Goal: Transaction & Acquisition: Purchase product/service

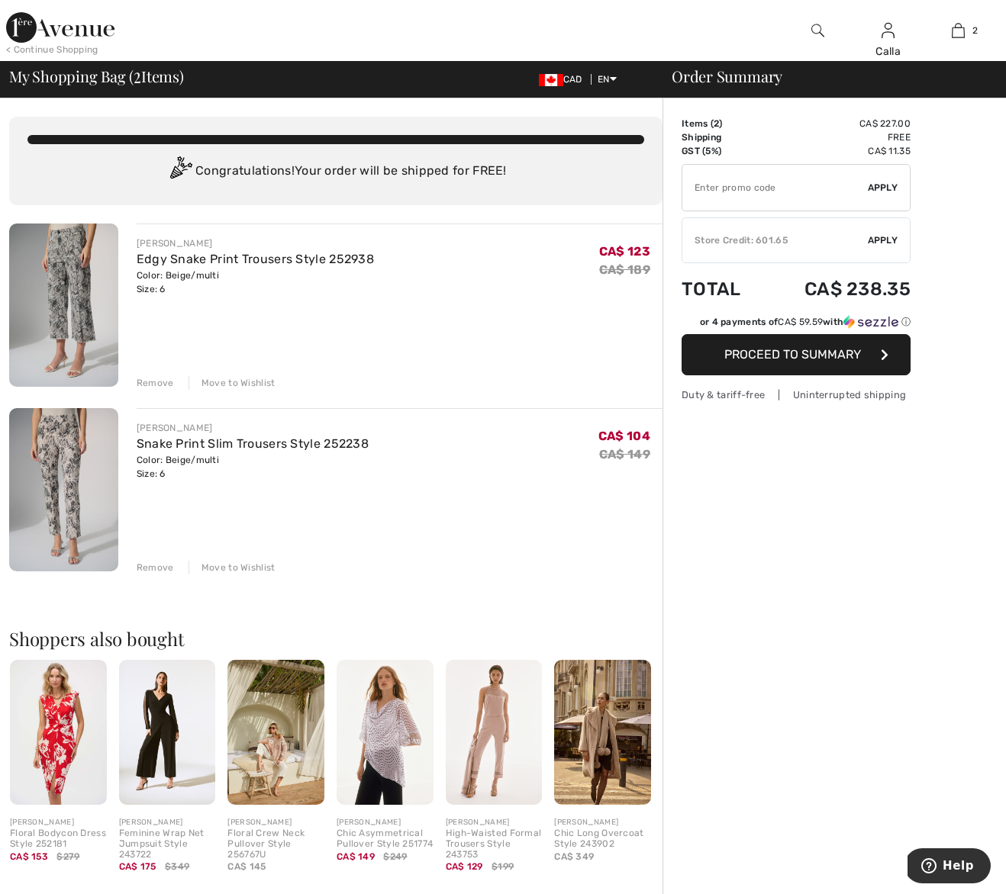
click at [235, 382] on div "Move to Wishlist" at bounding box center [232, 383] width 87 height 14
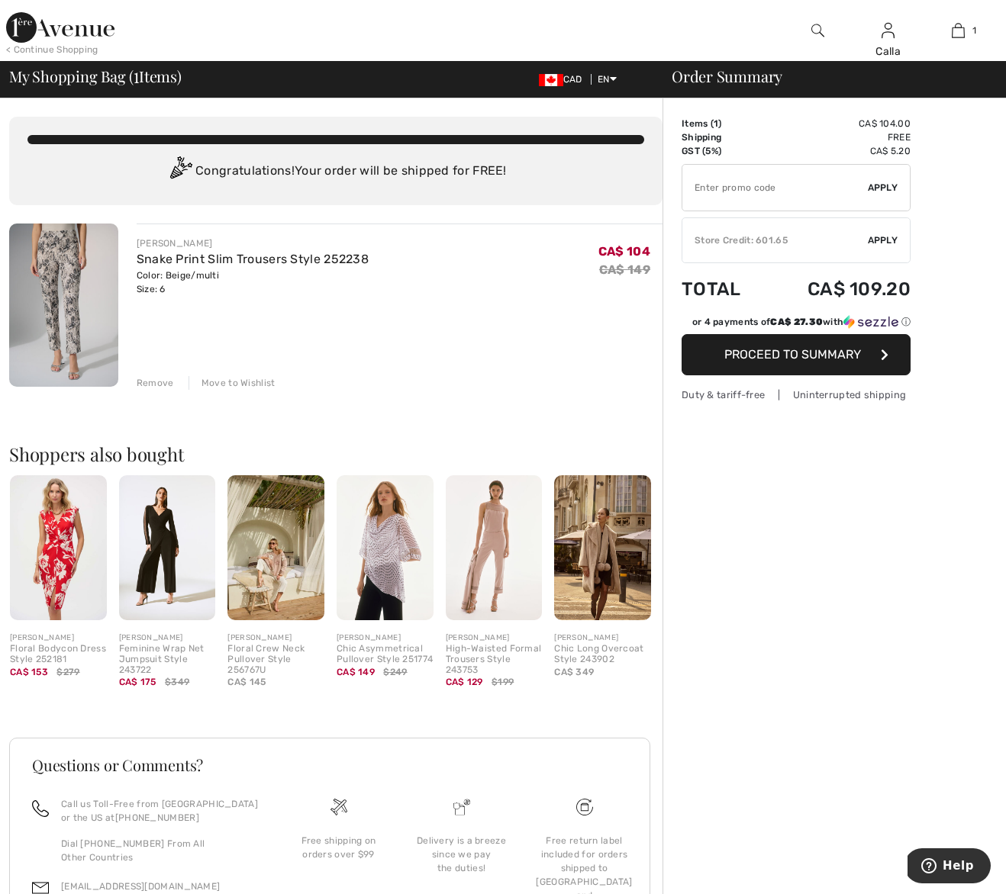
click at [235, 382] on div "Move to Wishlist" at bounding box center [232, 383] width 87 height 14
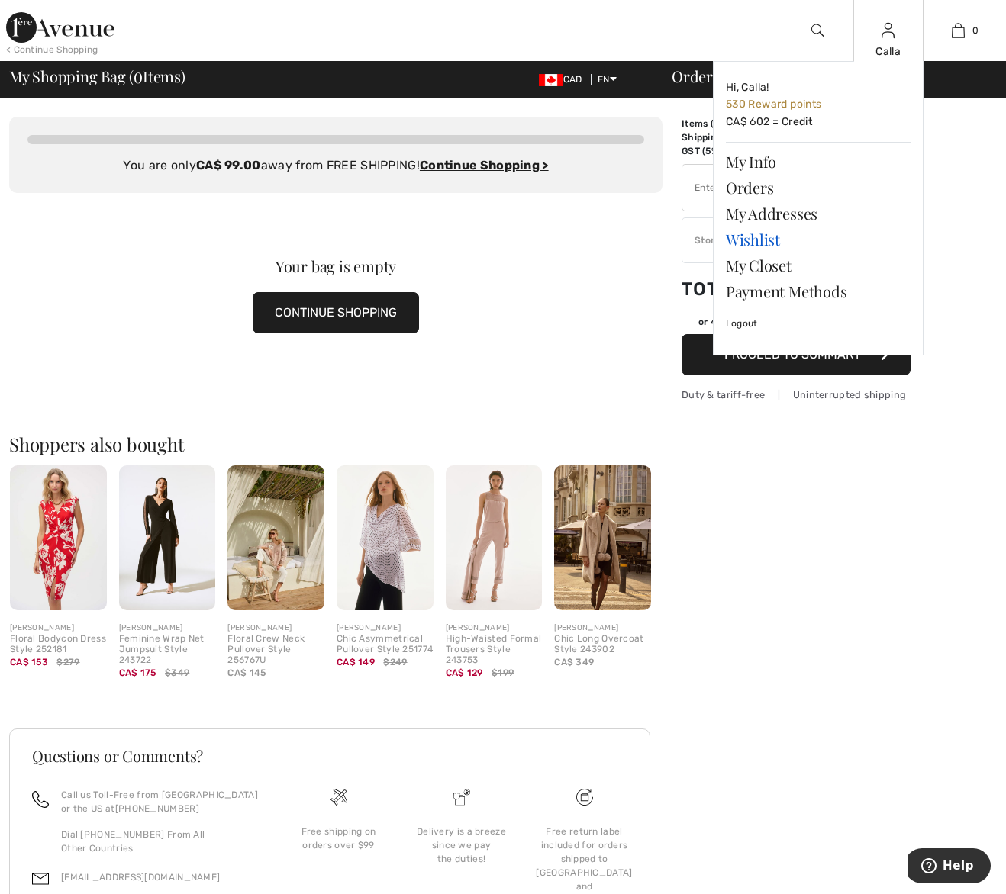
click at [751, 242] on link "Wishlist" at bounding box center [818, 240] width 185 height 26
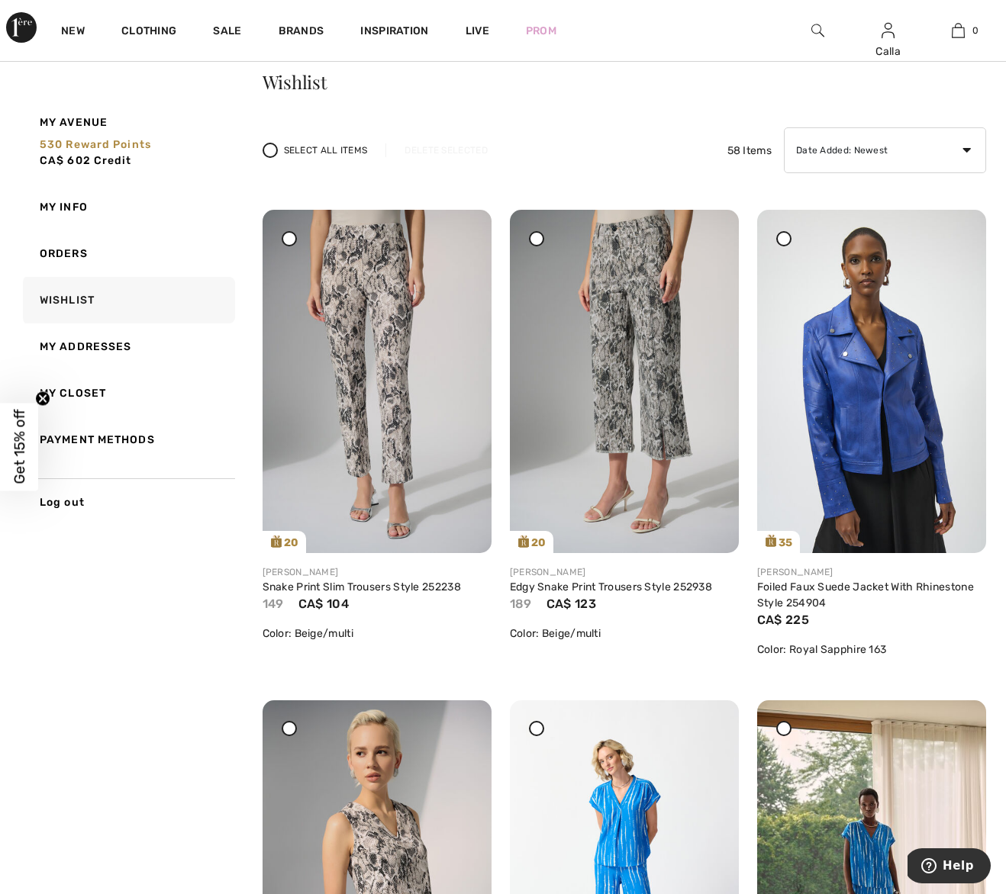
scroll to position [160, 0]
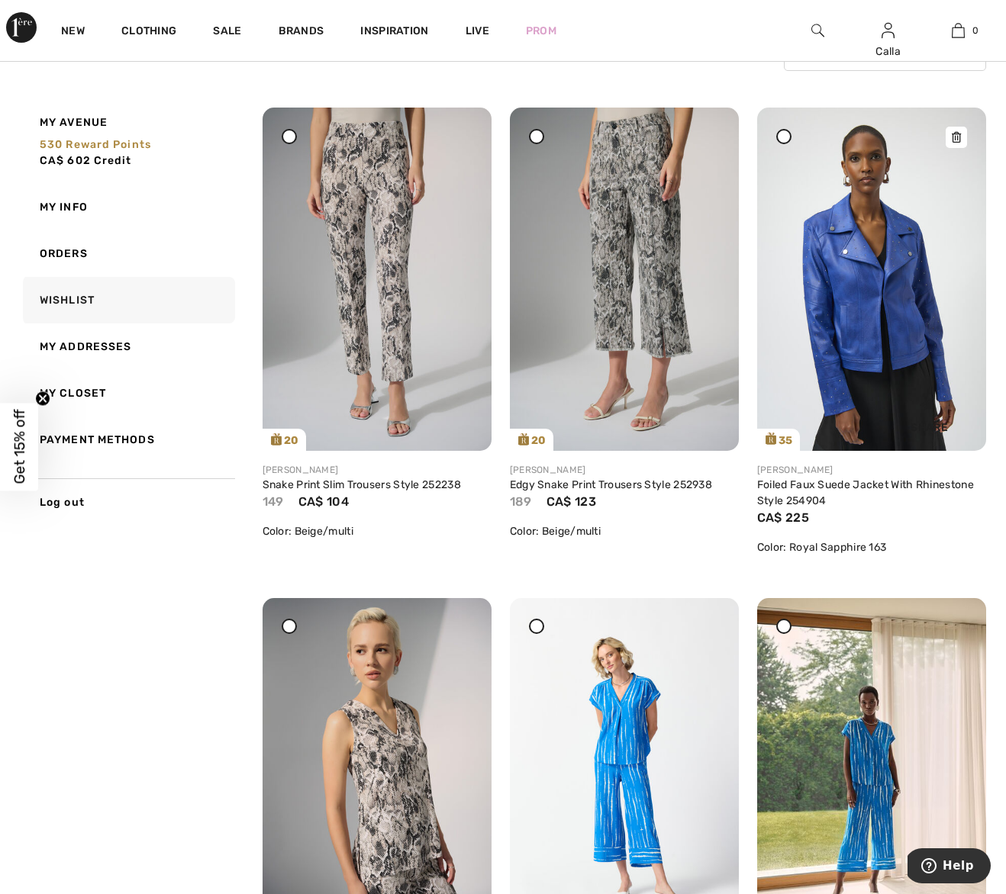
click at [879, 269] on img at bounding box center [871, 279] width 229 height 343
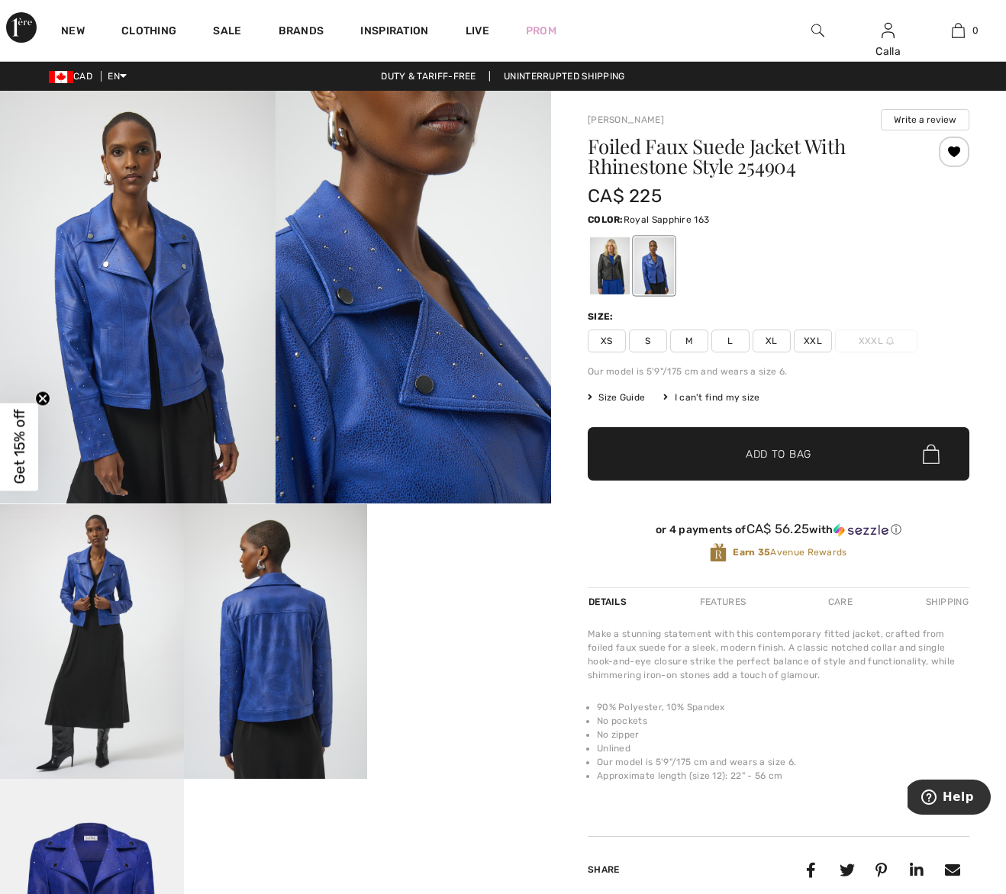
click at [156, 305] on img at bounding box center [138, 297] width 276 height 413
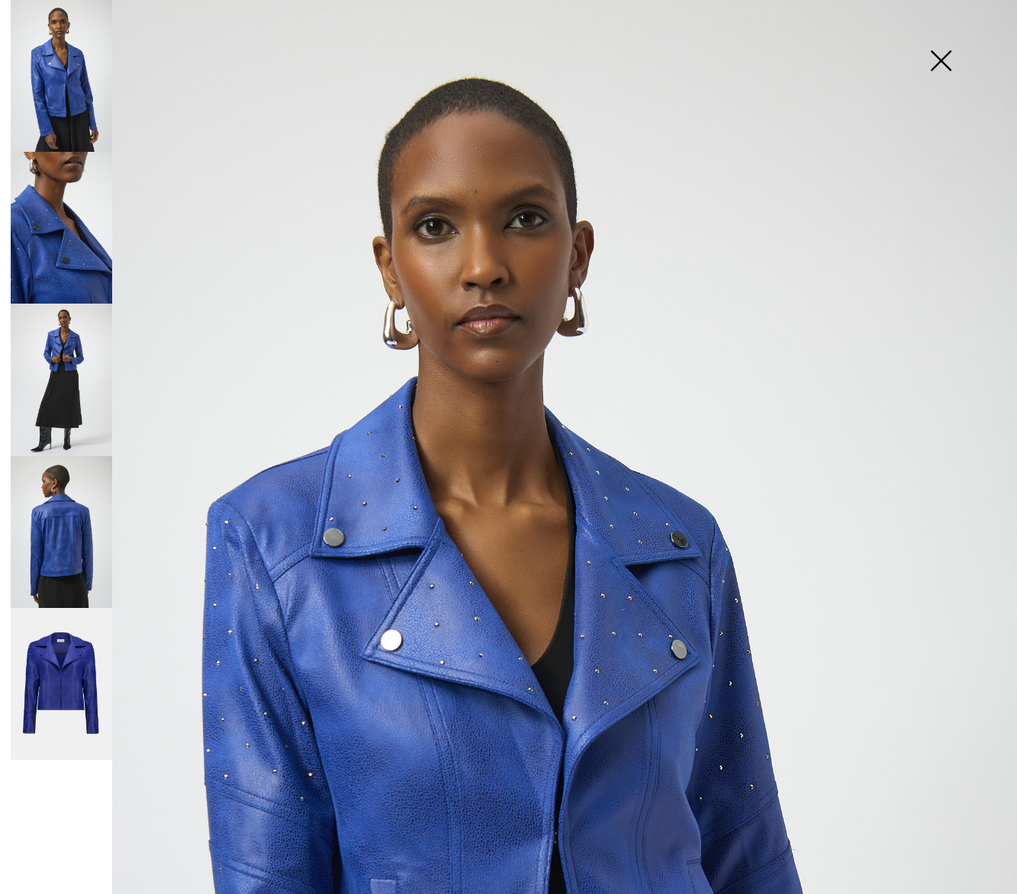
click at [347, 535] on img at bounding box center [508, 762] width 1017 height 1525
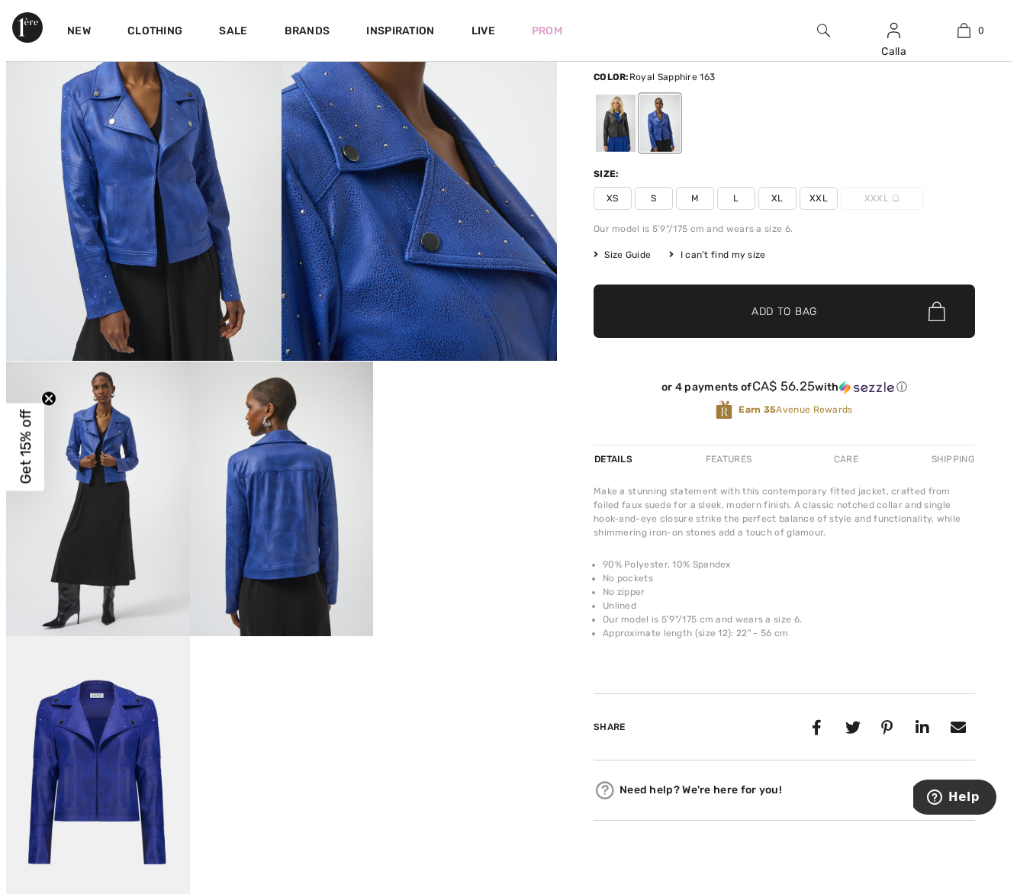
scroll to position [117, 0]
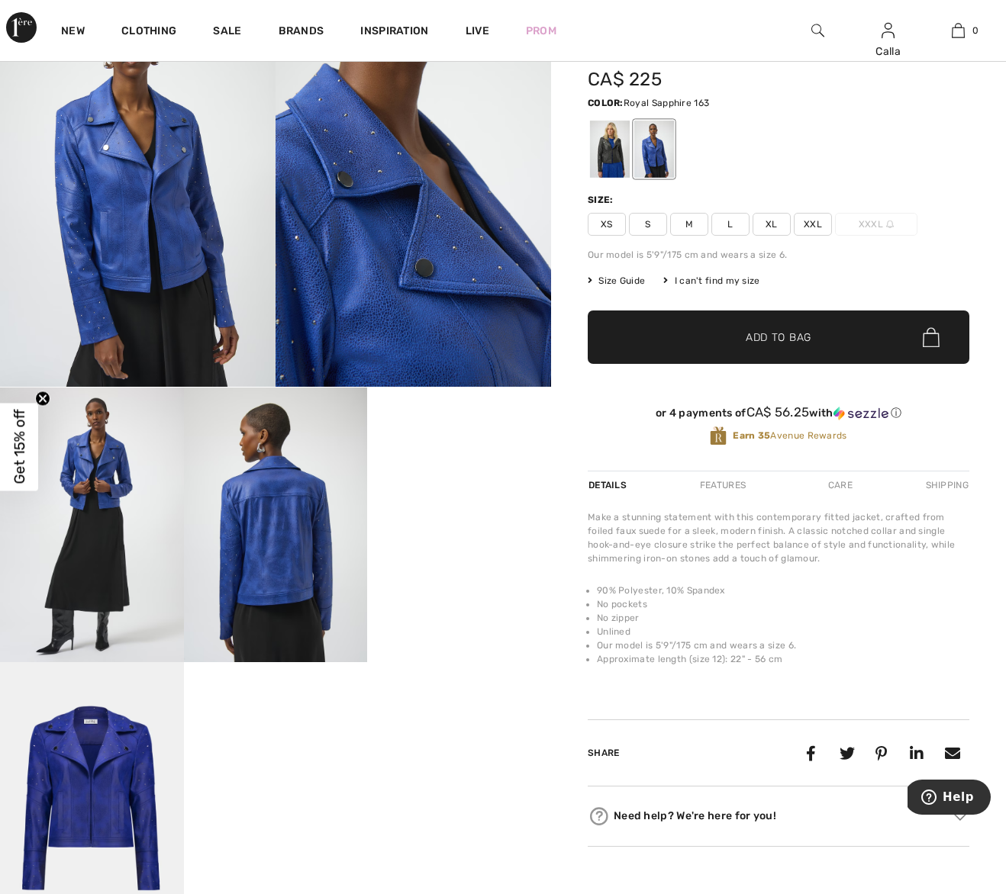
click at [439, 259] on img at bounding box center [414, 180] width 276 height 413
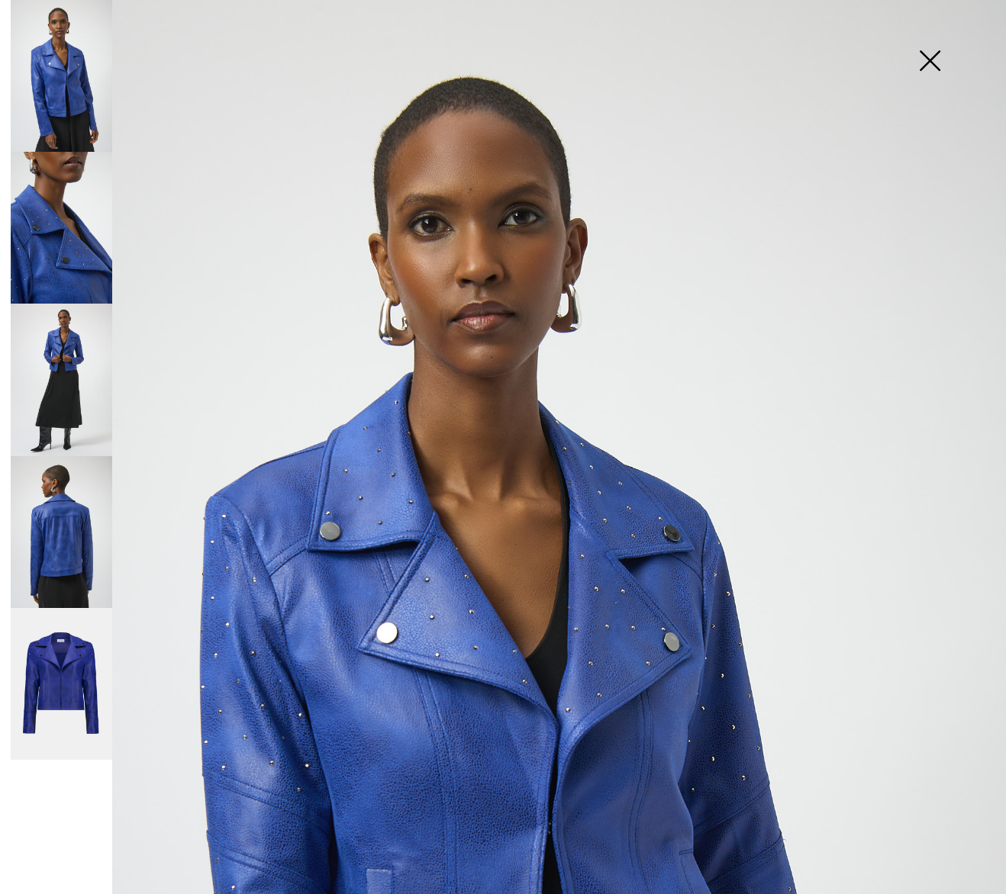
click at [439, 259] on img at bounding box center [414, 180] width 276 height 413
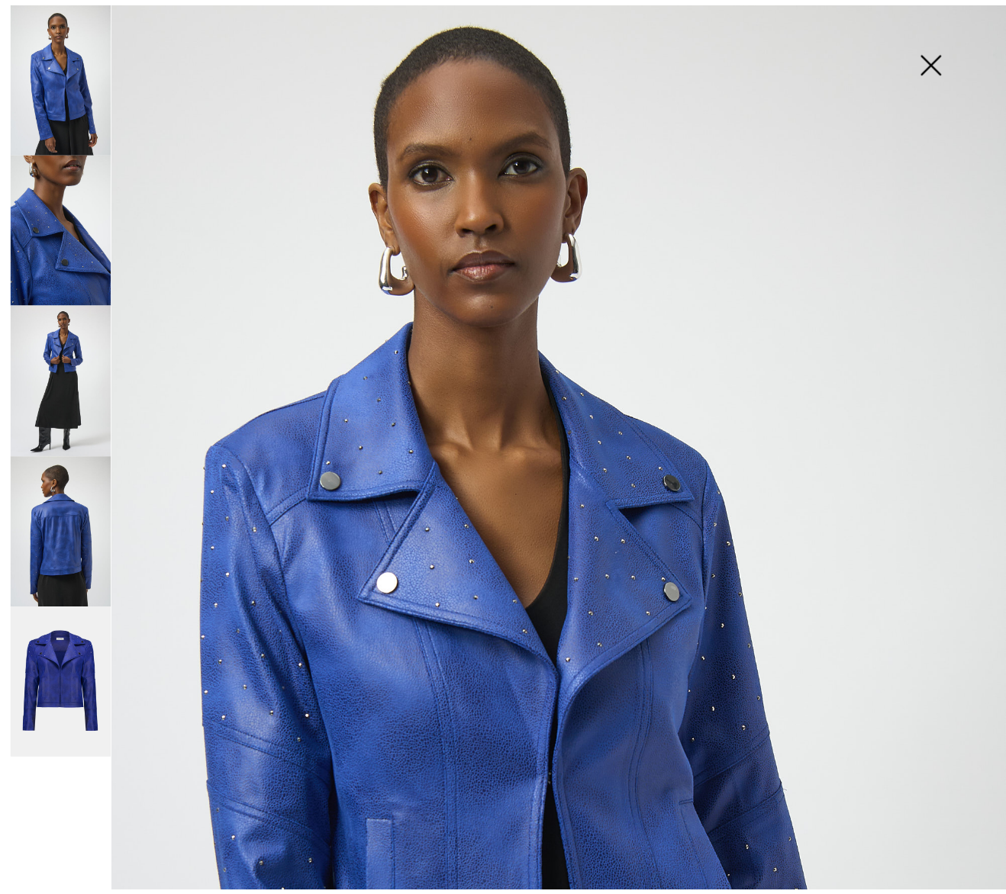
scroll to position [414, 0]
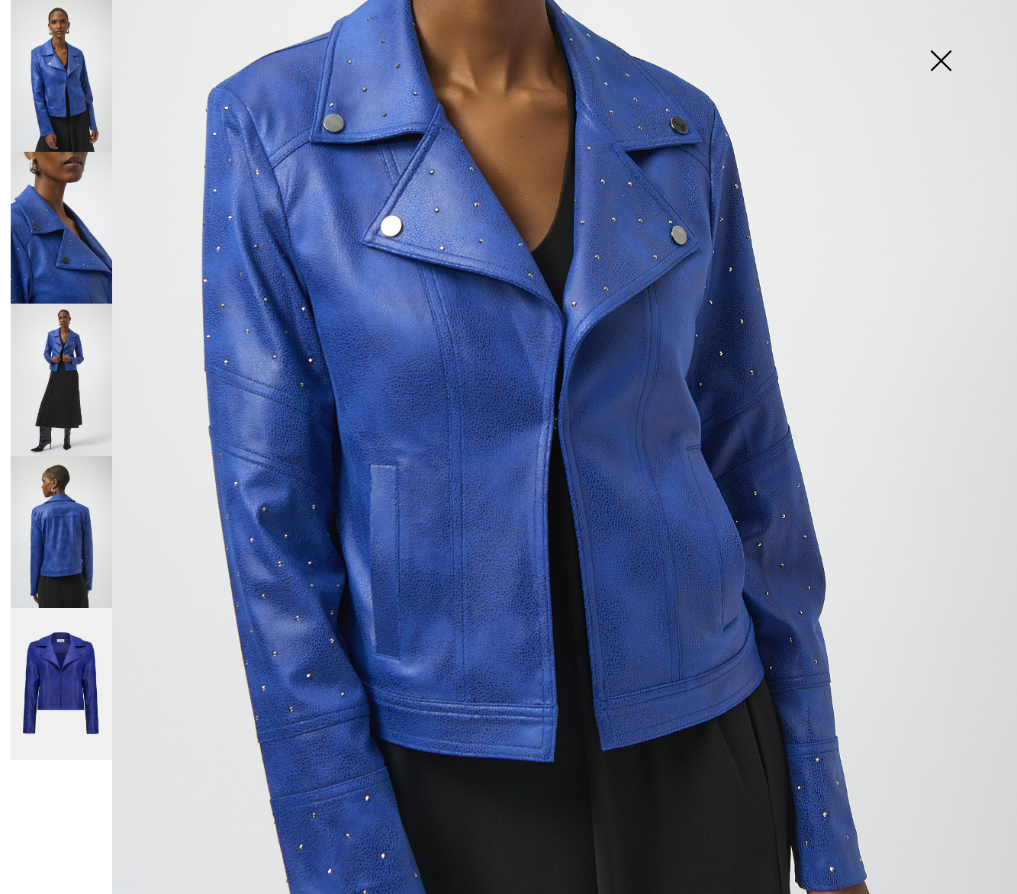
click at [65, 256] on img at bounding box center [62, 228] width 102 height 152
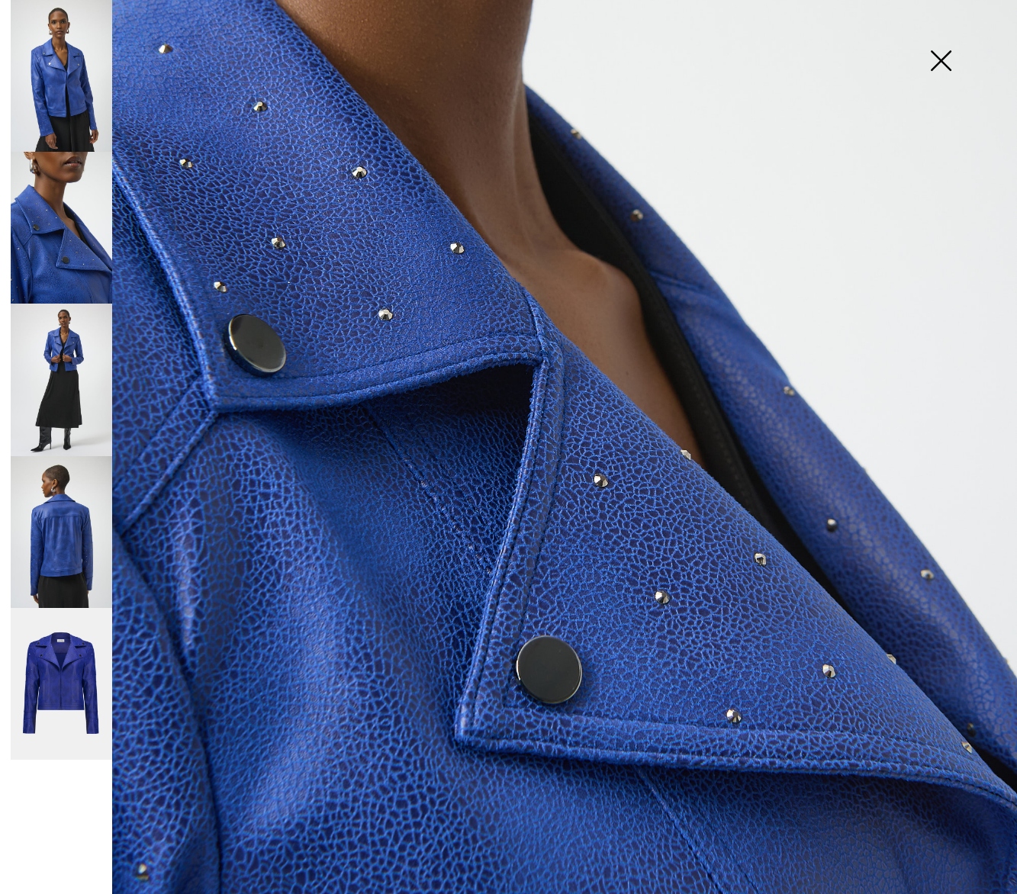
click at [66, 382] on img at bounding box center [62, 380] width 102 height 152
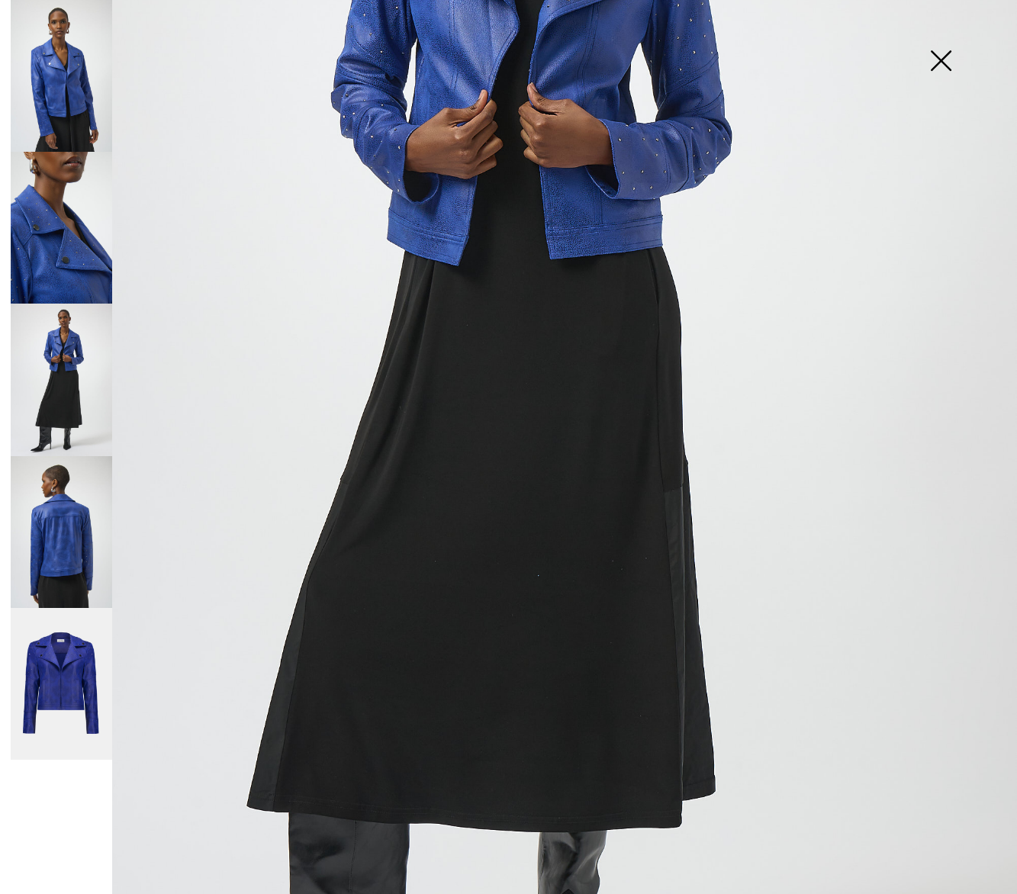
click at [62, 237] on img at bounding box center [62, 228] width 102 height 152
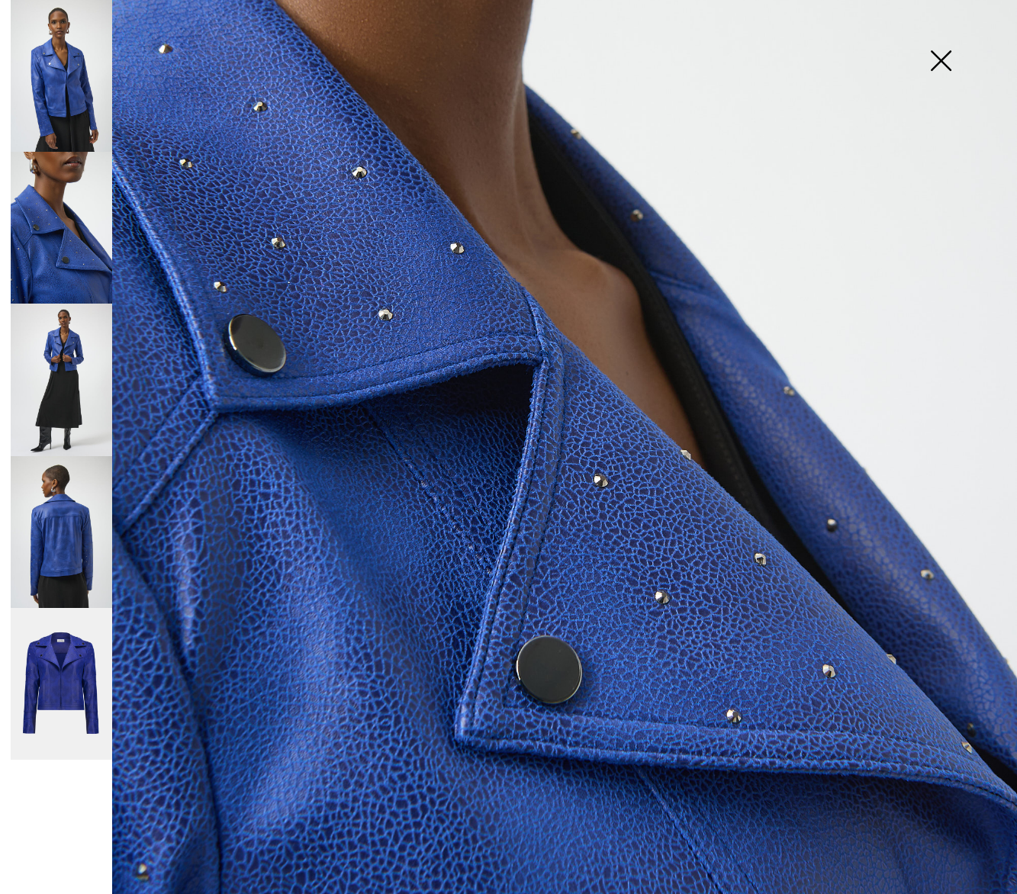
click at [60, 545] on img at bounding box center [62, 532] width 102 height 152
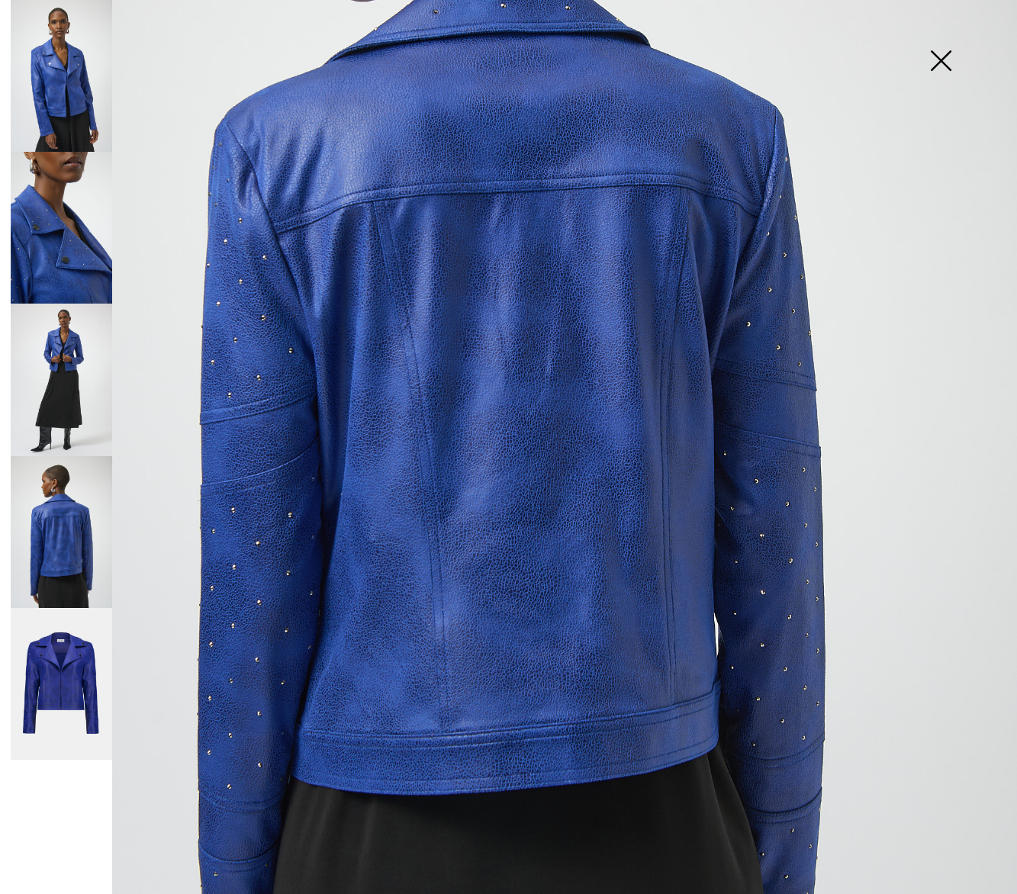
click at [79, 662] on img at bounding box center [62, 684] width 102 height 153
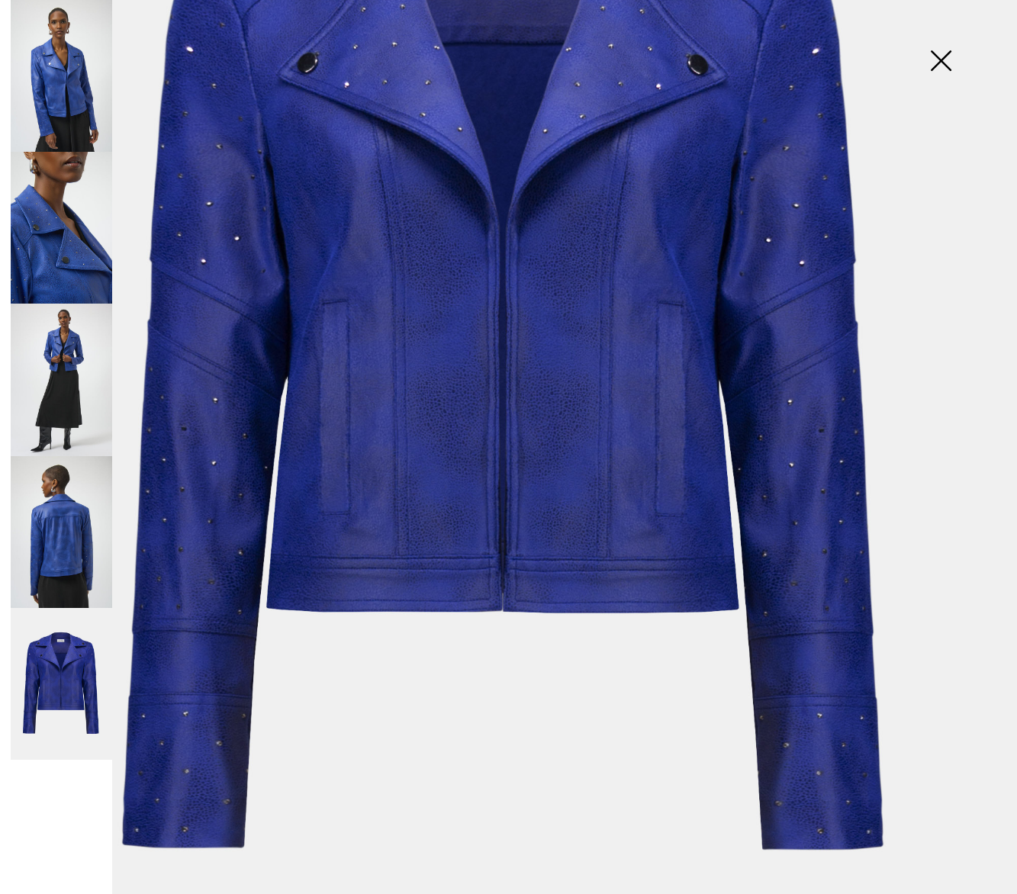
click at [68, 89] on img at bounding box center [62, 76] width 102 height 152
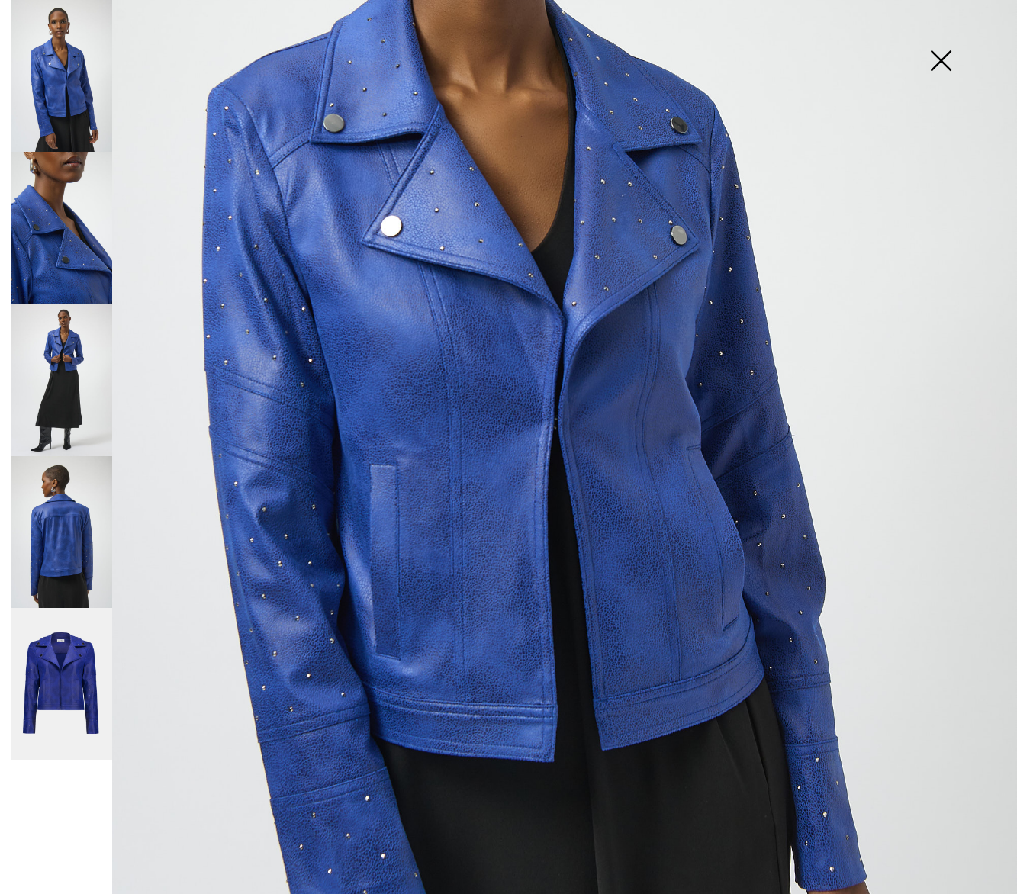
click at [948, 53] on img at bounding box center [941, 62] width 76 height 79
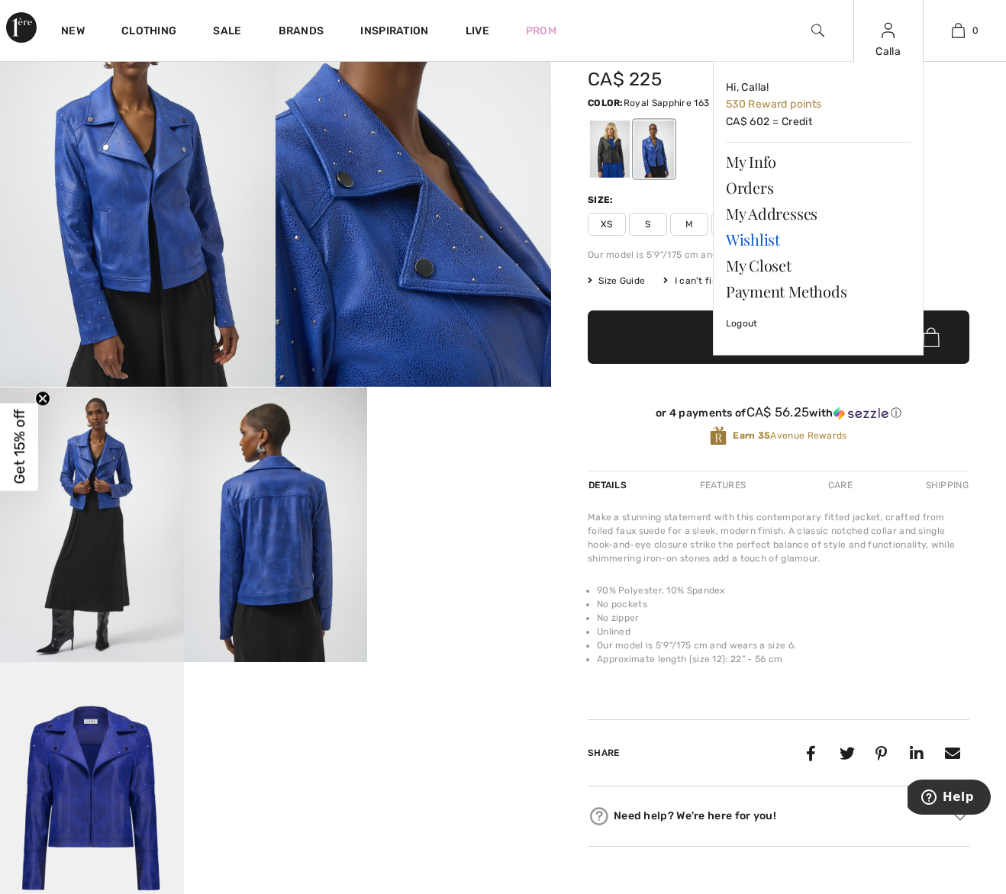
click at [759, 239] on link "Wishlist" at bounding box center [818, 240] width 185 height 26
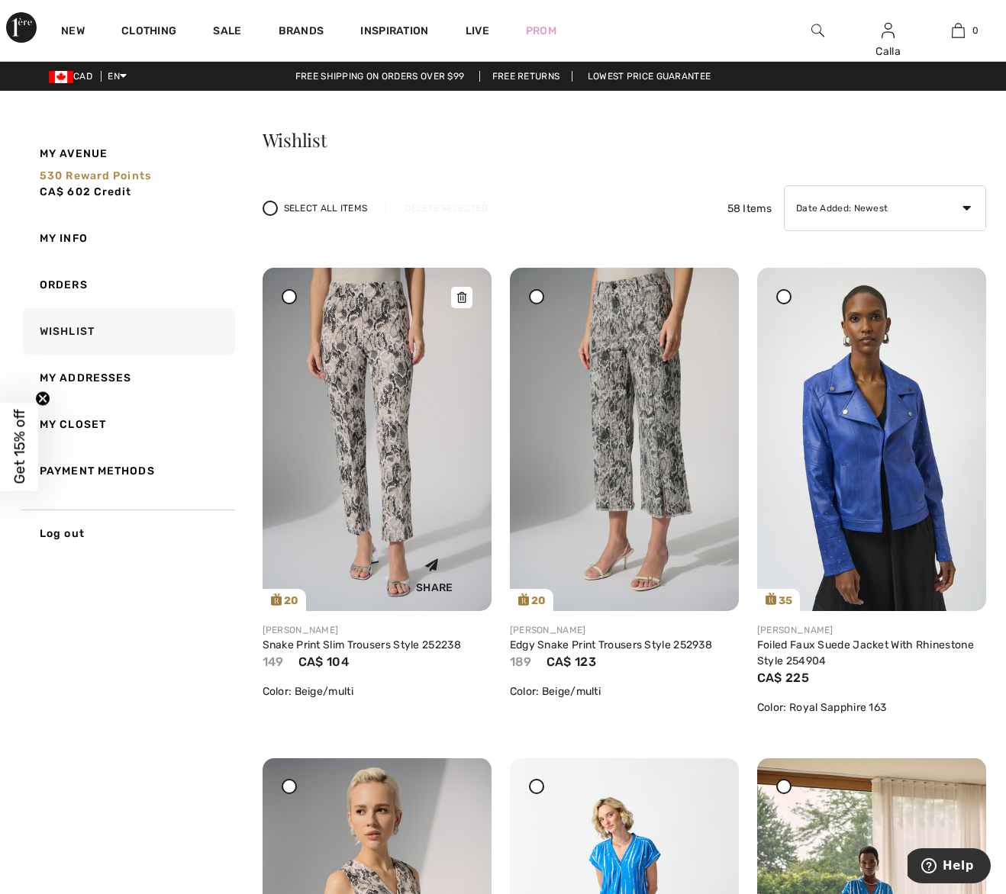
click at [337, 344] on img at bounding box center [377, 439] width 229 height 343
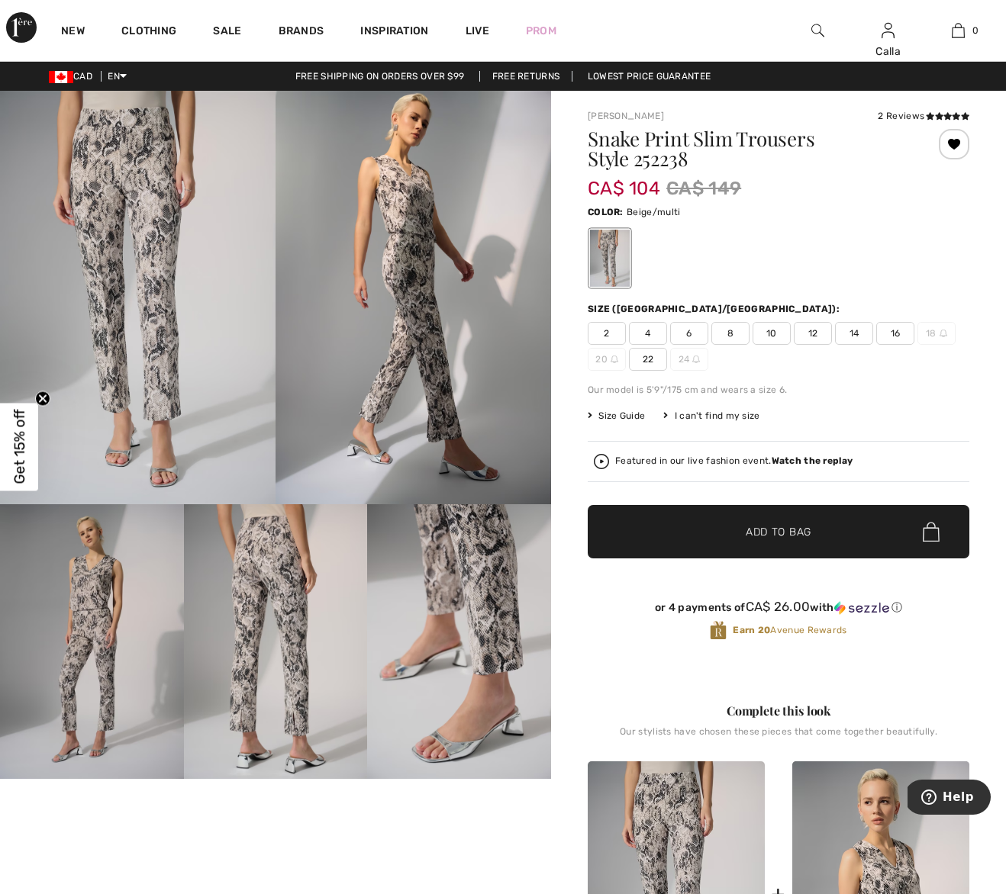
click at [697, 330] on span "6" at bounding box center [689, 333] width 38 height 23
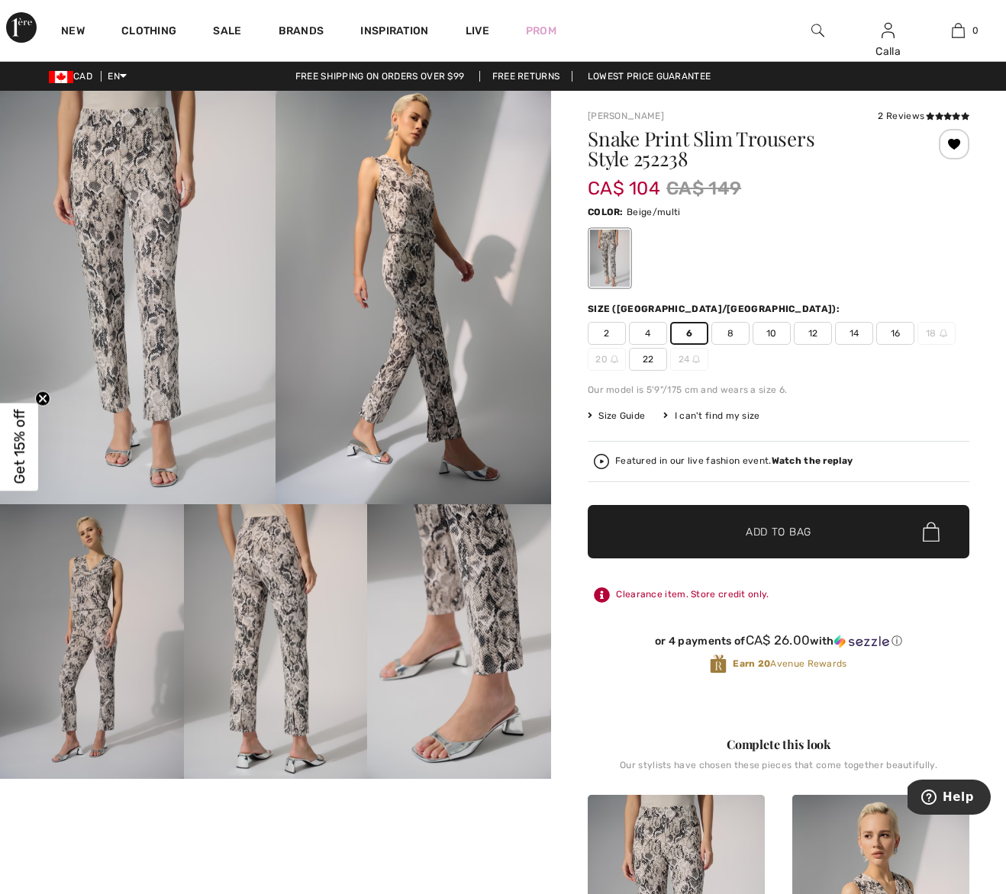
click at [748, 527] on span "Add to Bag" at bounding box center [779, 532] width 66 height 16
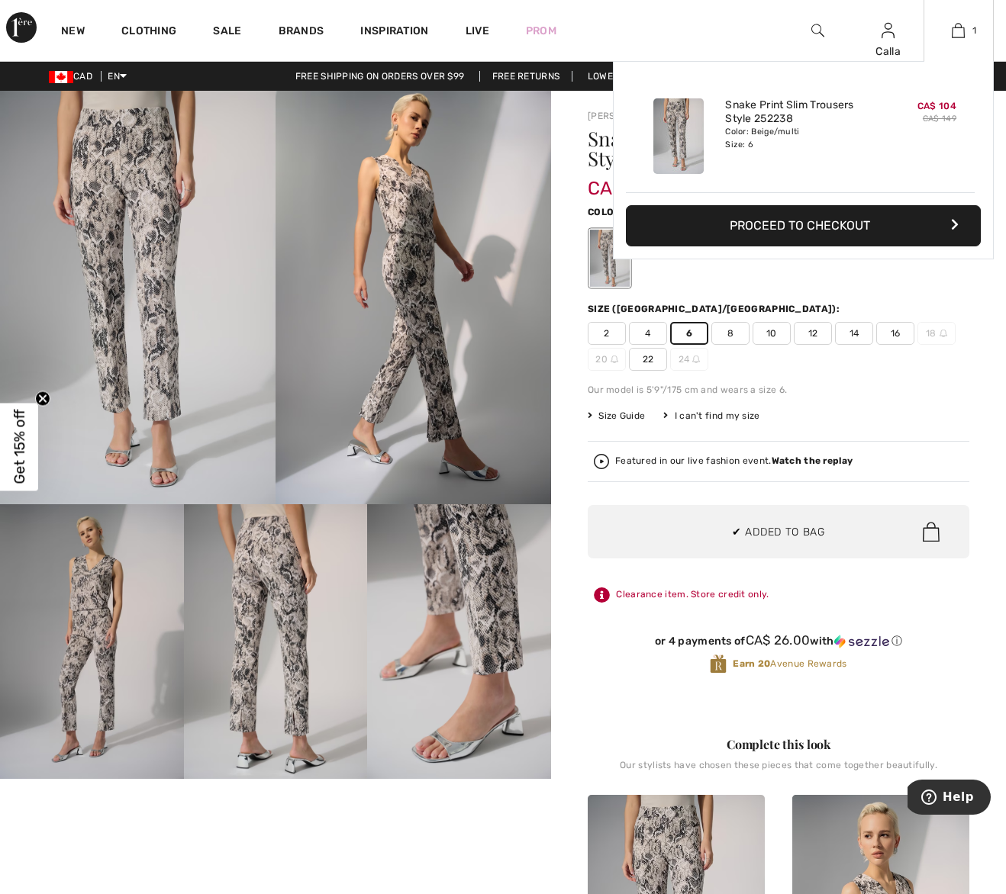
click at [751, 275] on div "Added to Bag Joseph Ribkoff Snake Print Slim Trousers Style 252238 CA$ 104 CA$ …" at bounding box center [803, 196] width 381 height 271
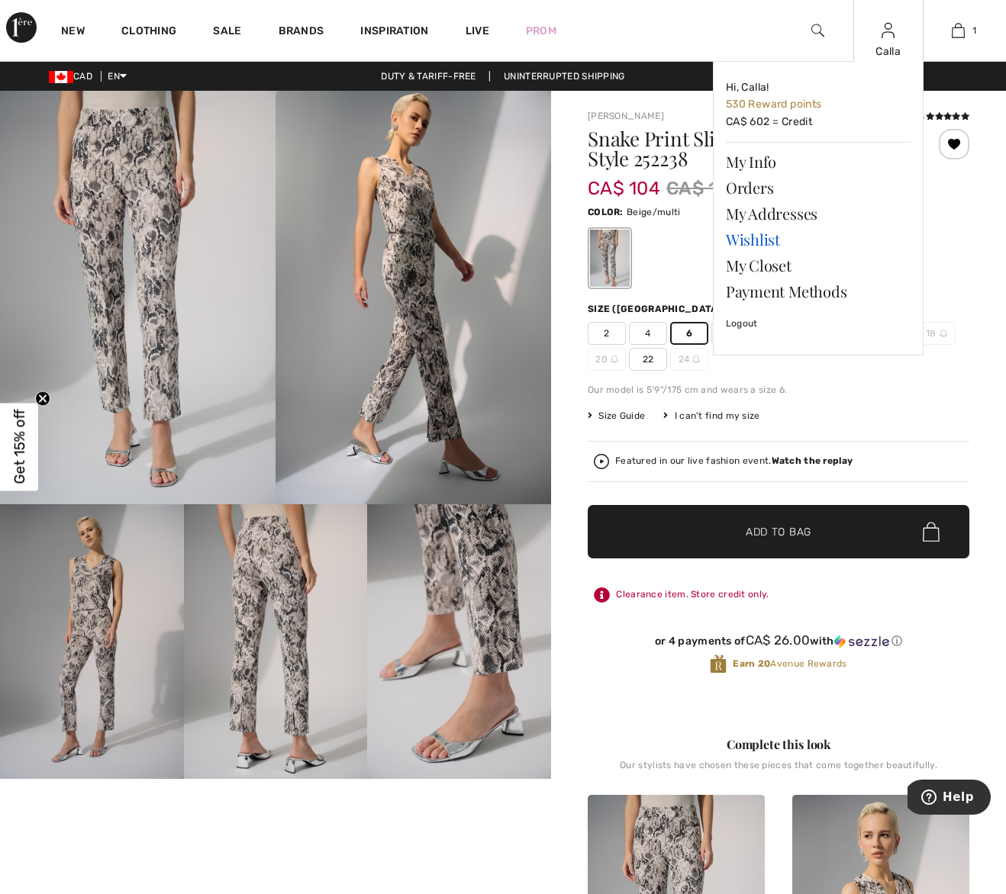
click at [747, 236] on link "Wishlist" at bounding box center [818, 240] width 185 height 26
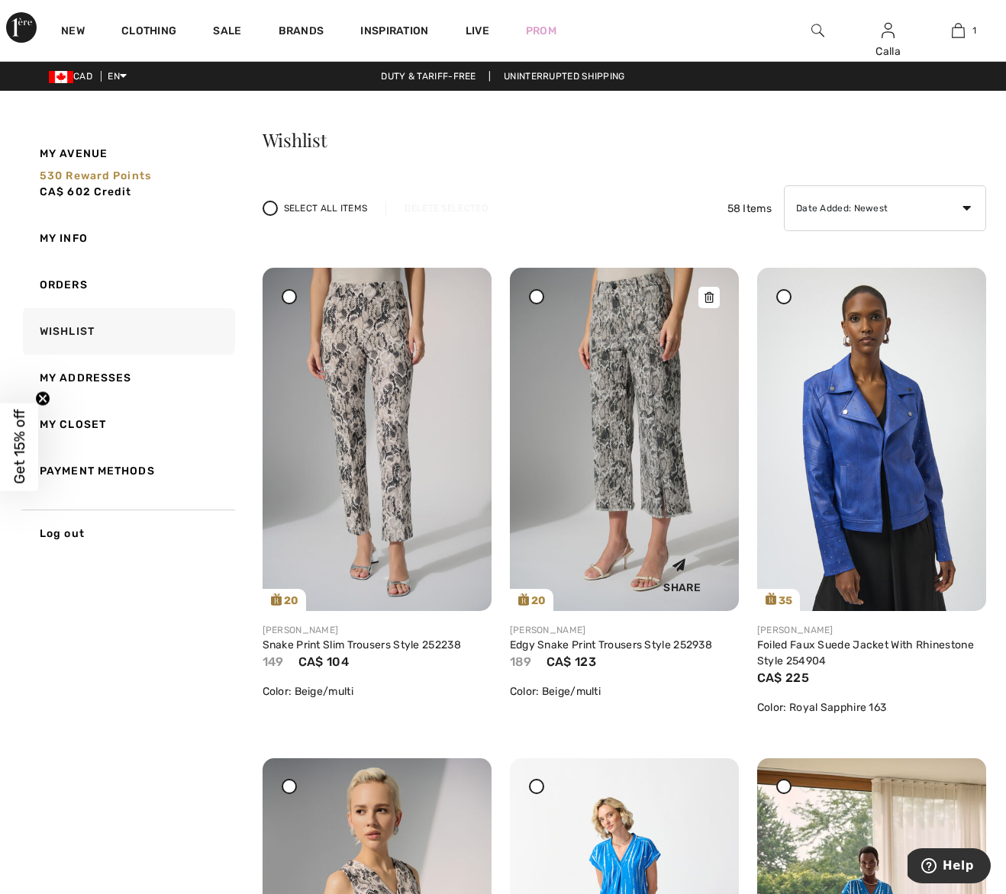
click at [620, 334] on img at bounding box center [624, 439] width 229 height 343
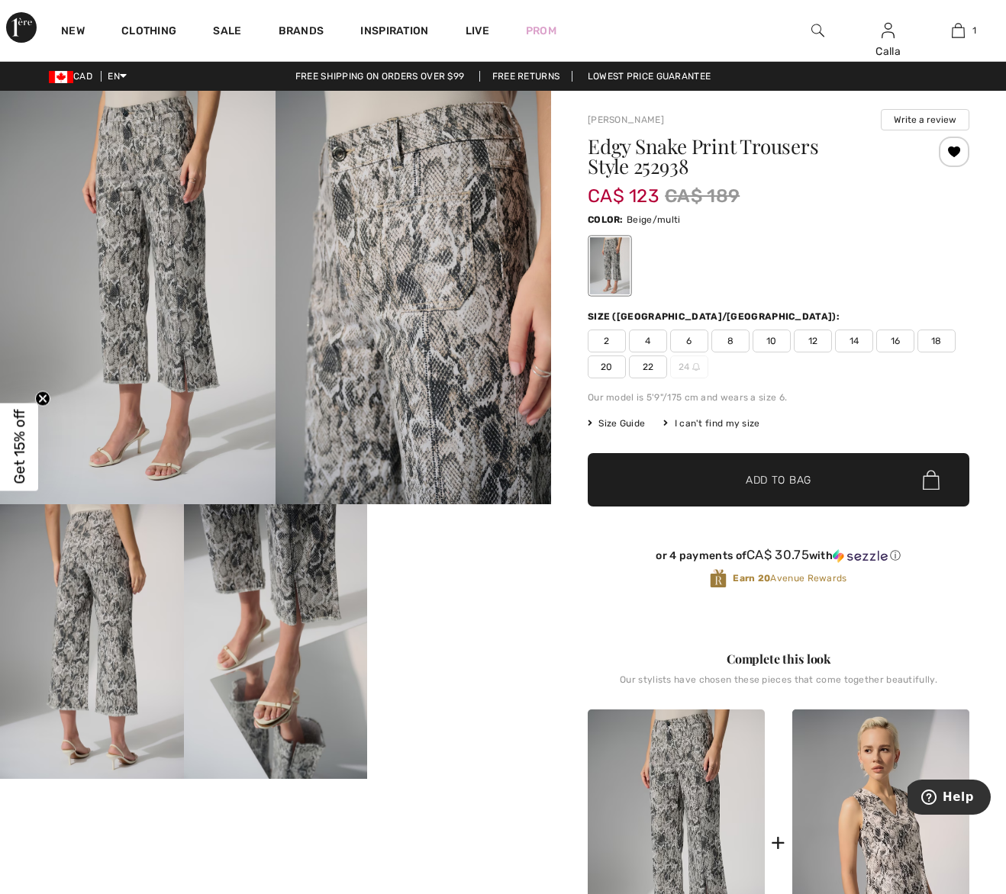
click at [692, 336] on span "6" at bounding box center [689, 341] width 38 height 23
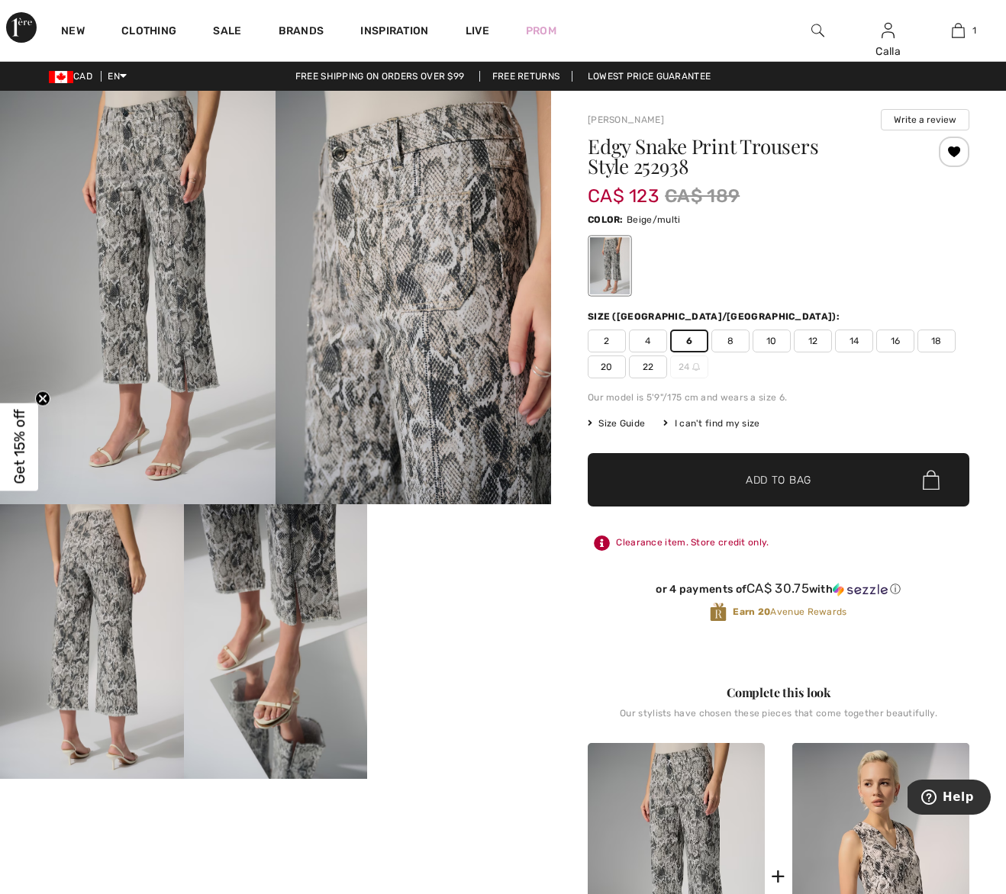
click at [734, 487] on span "✔ Added to Bag" at bounding box center [755, 480] width 93 height 16
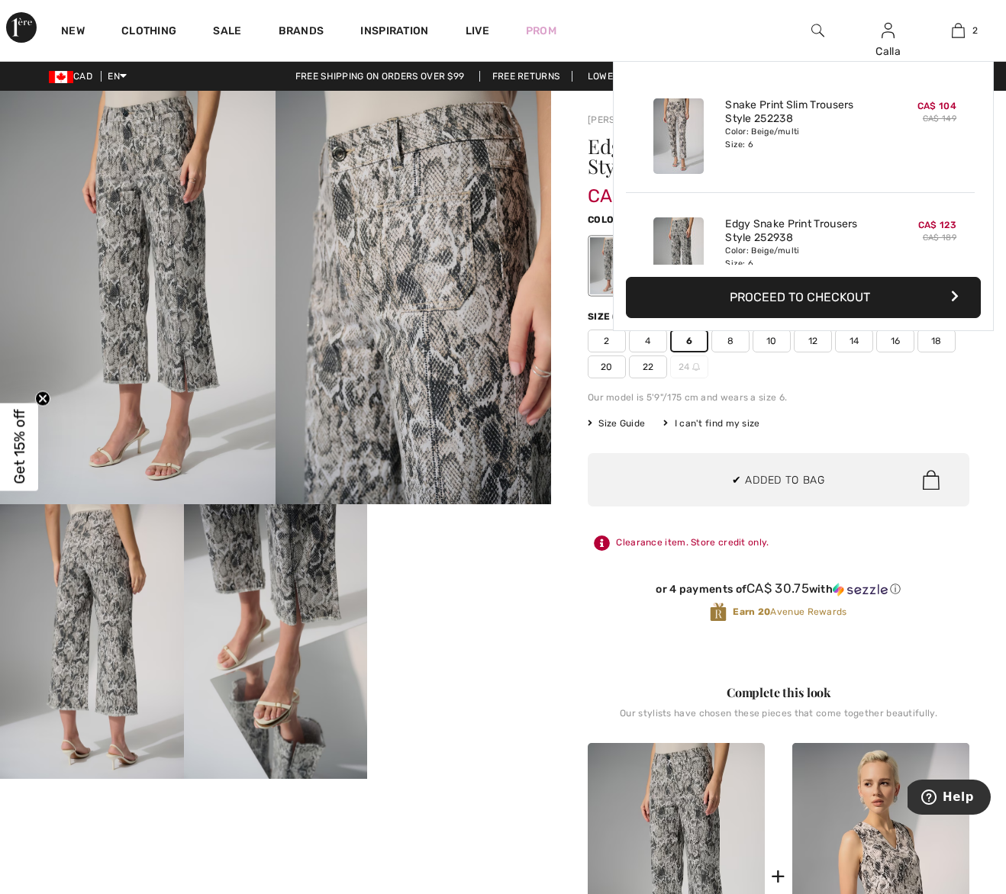
scroll to position [47, 0]
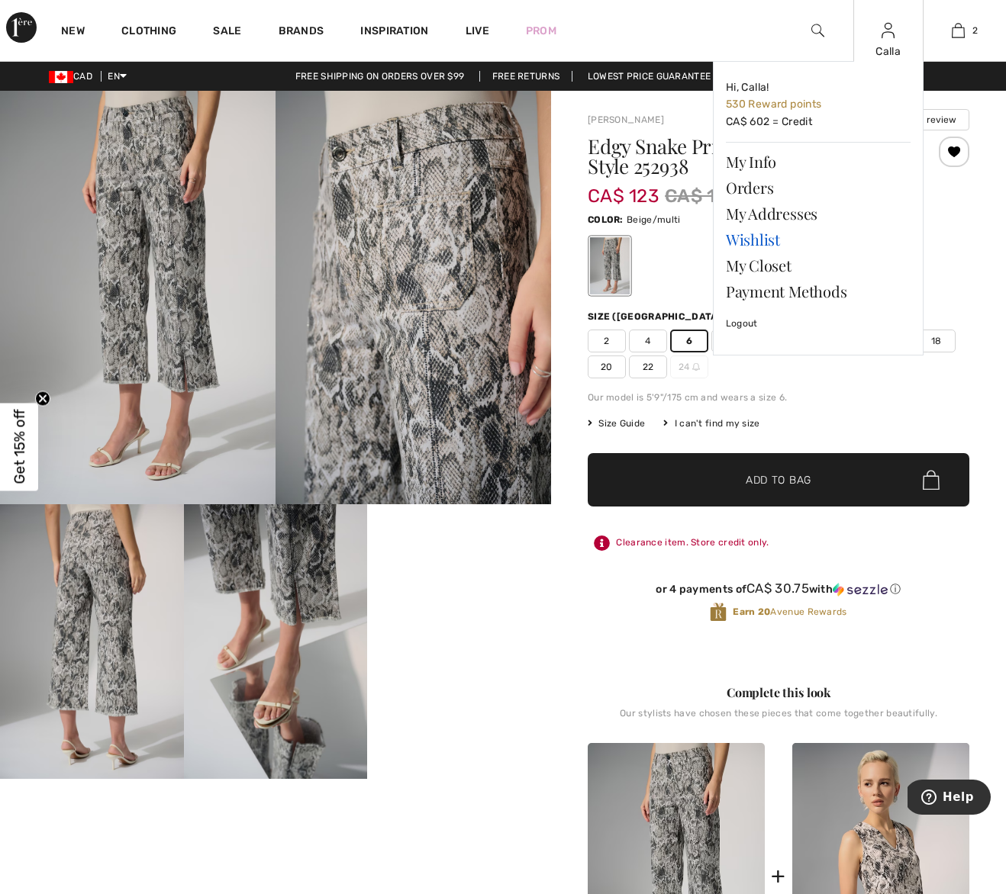
click at [756, 241] on link "Wishlist" at bounding box center [818, 240] width 185 height 26
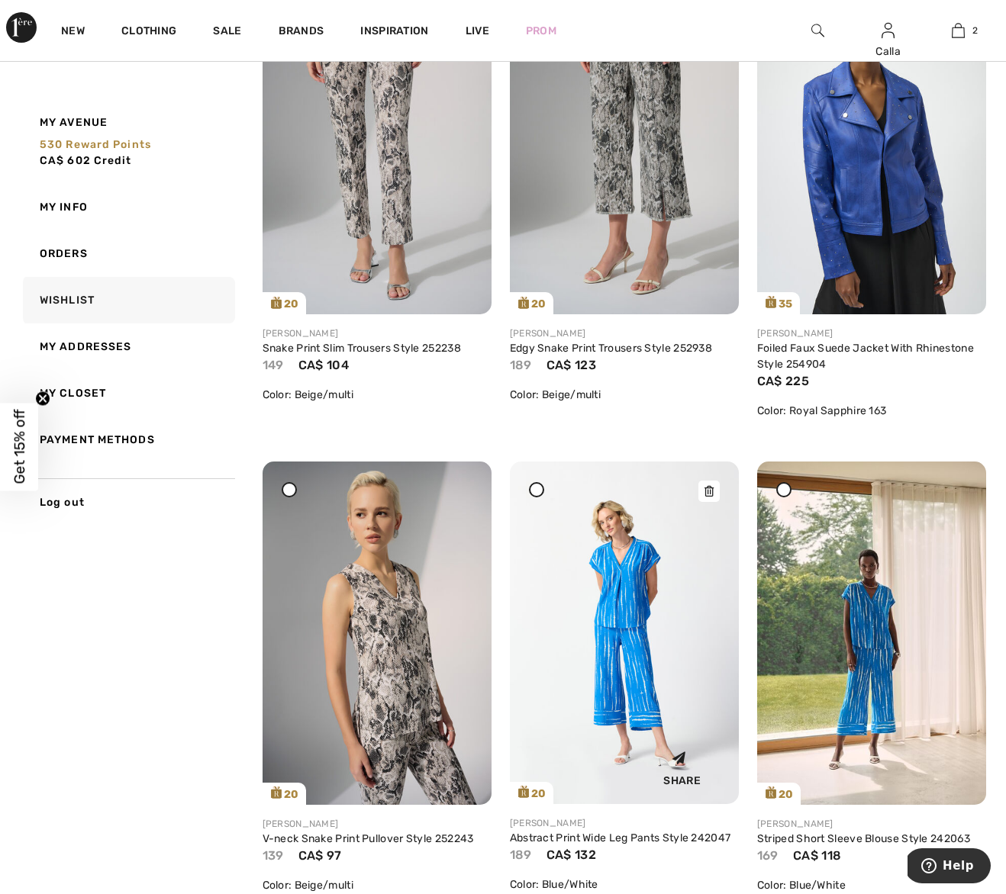
scroll to position [300, 0]
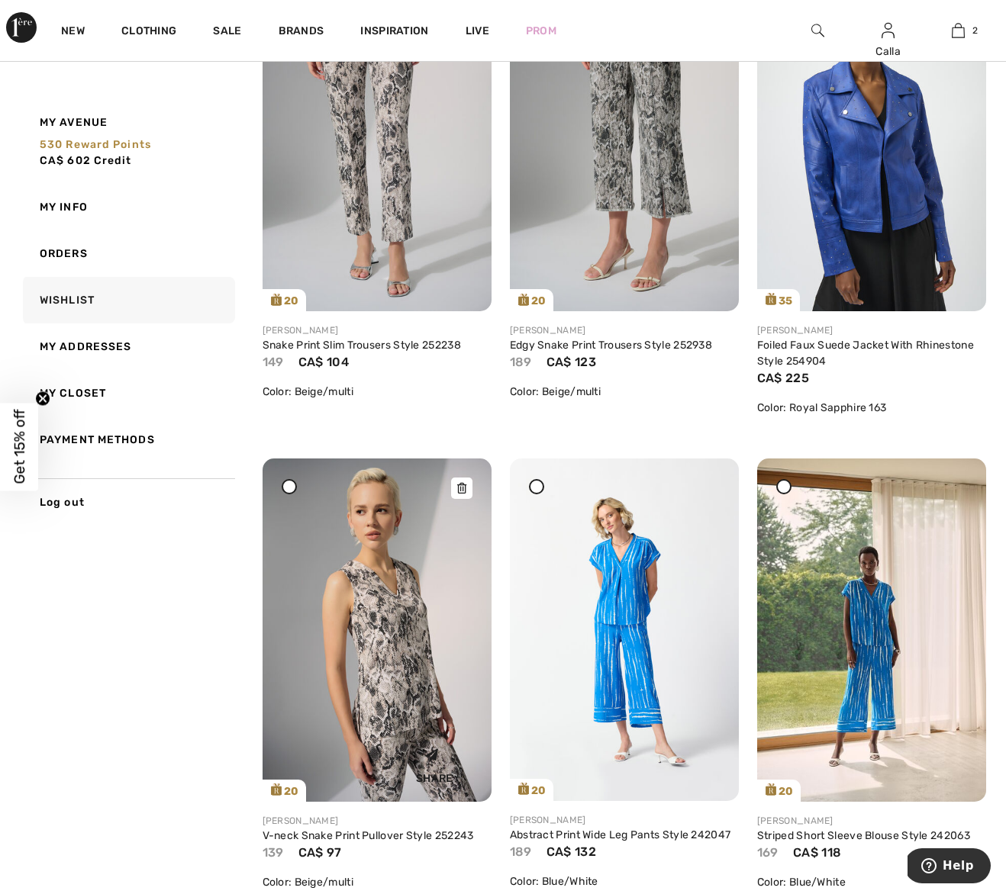
click at [416, 561] on img at bounding box center [377, 630] width 229 height 343
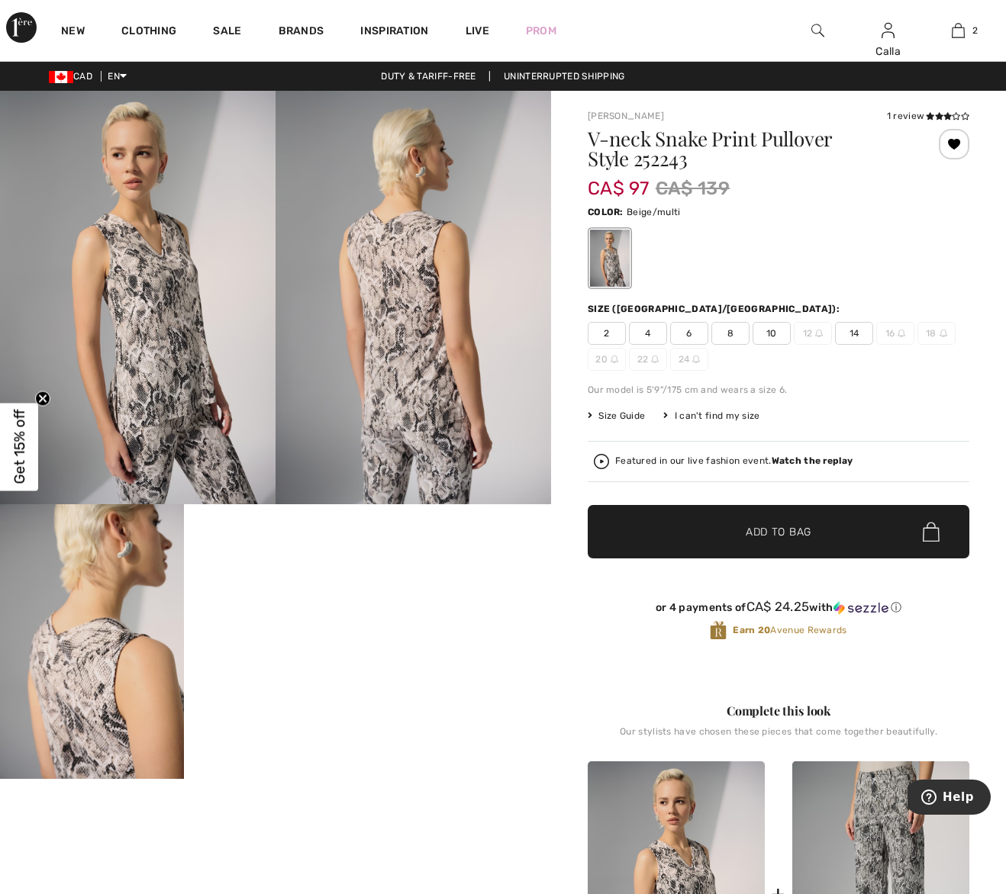
click at [695, 333] on span "6" at bounding box center [689, 333] width 38 height 23
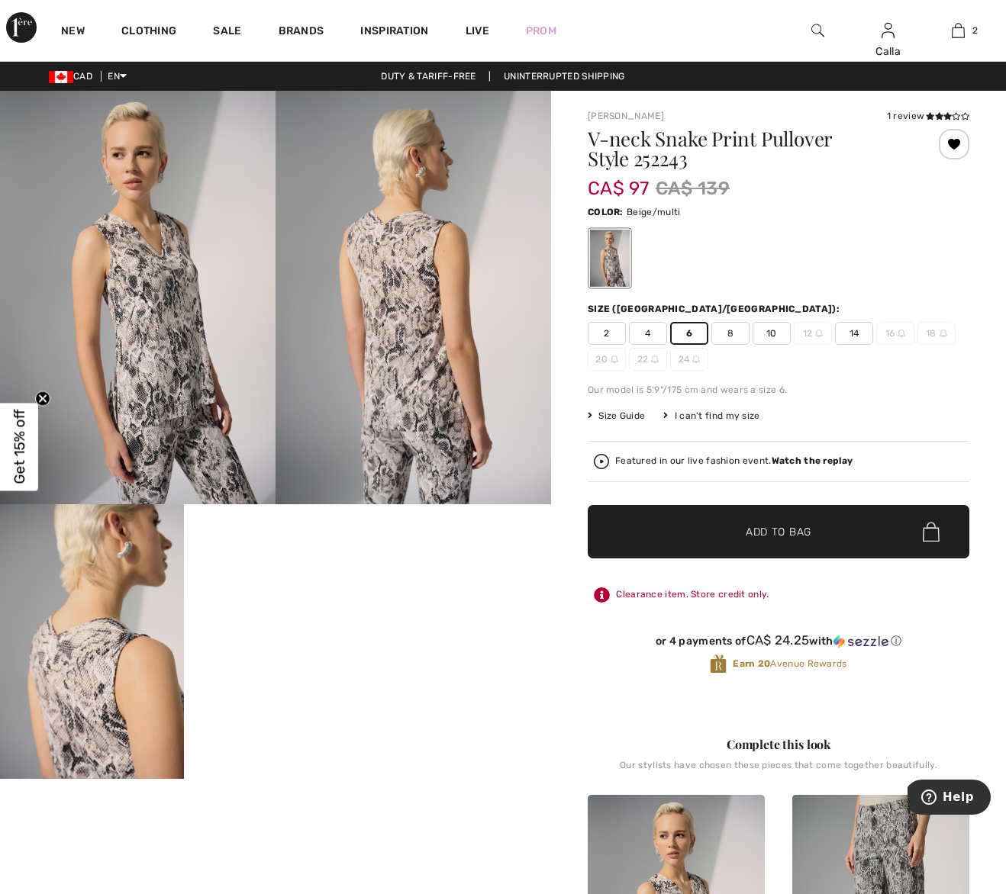
click at [735, 532] on span "✔ Added to Bag" at bounding box center [755, 532] width 93 height 16
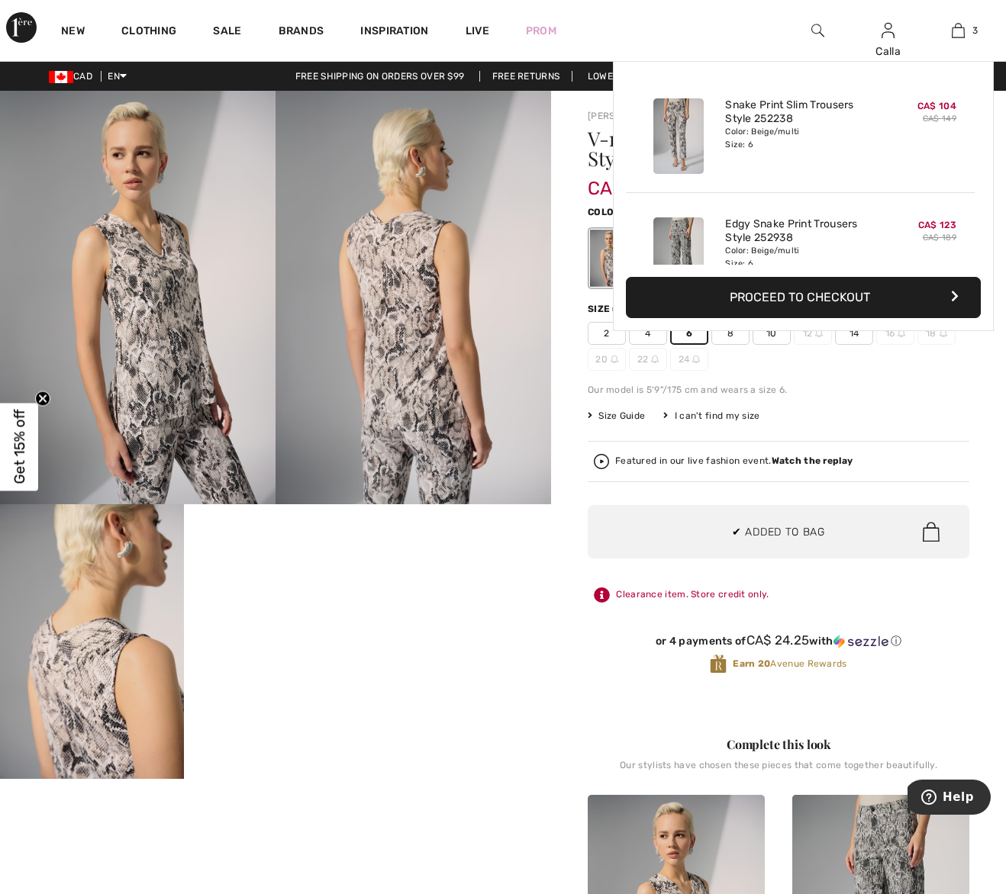
scroll to position [166, 0]
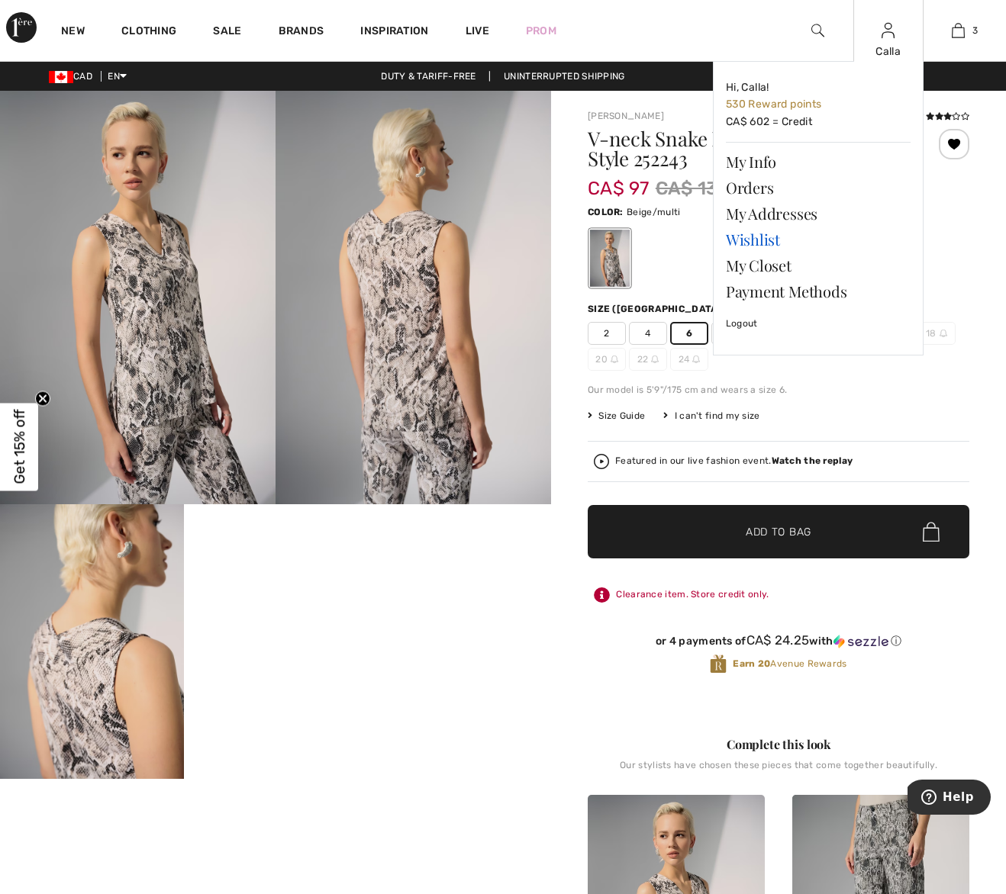
click at [736, 242] on link "Wishlist" at bounding box center [818, 240] width 185 height 26
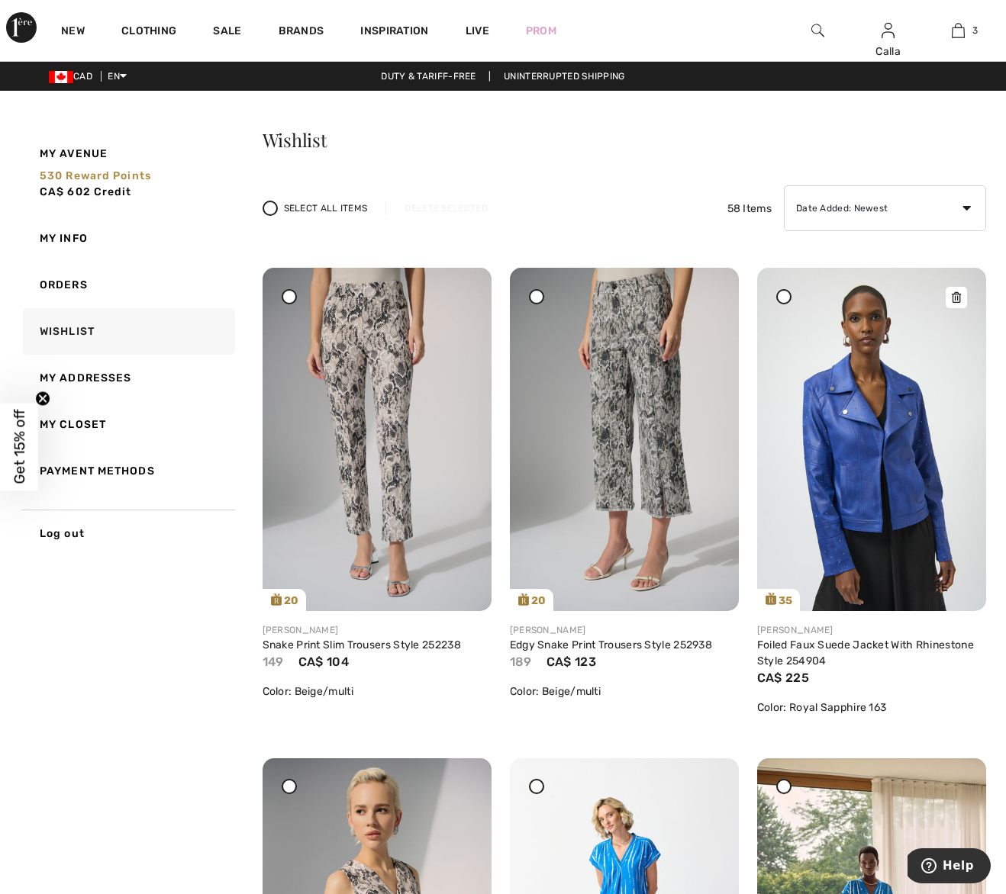
click at [872, 395] on img at bounding box center [871, 439] width 229 height 343
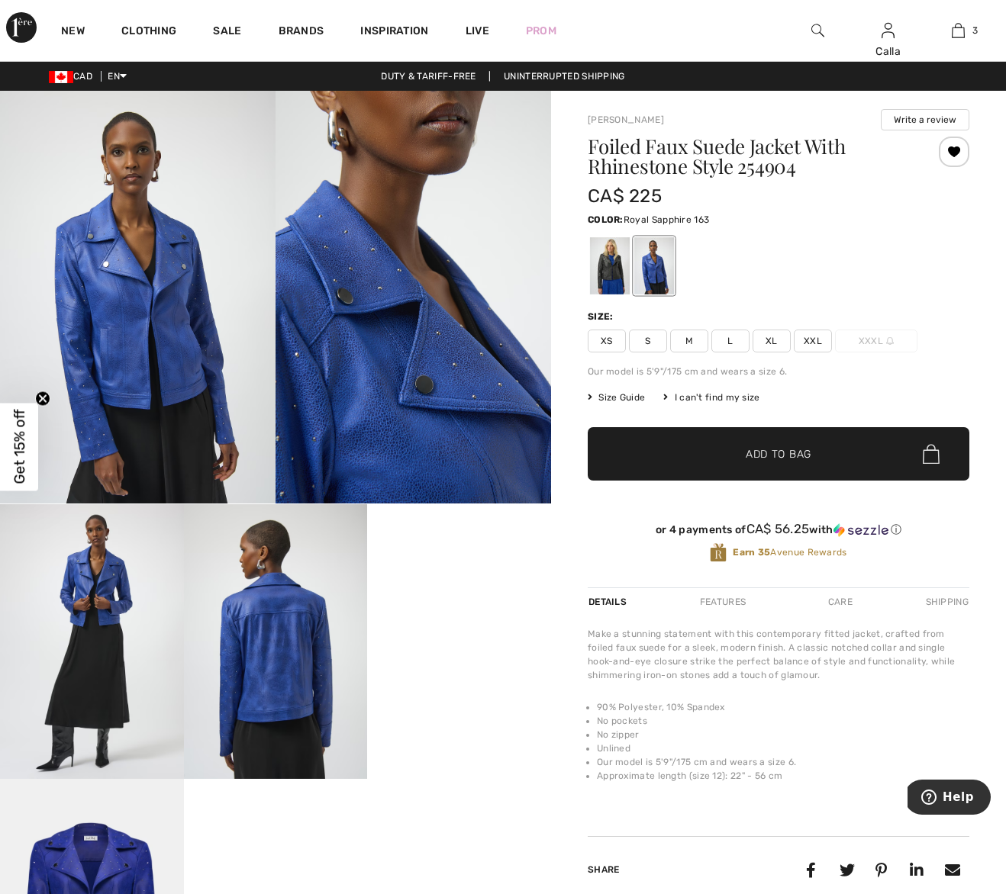
click at [646, 338] on span "S" at bounding box center [648, 341] width 38 height 23
click at [768, 460] on span "Add to Bag" at bounding box center [779, 454] width 66 height 16
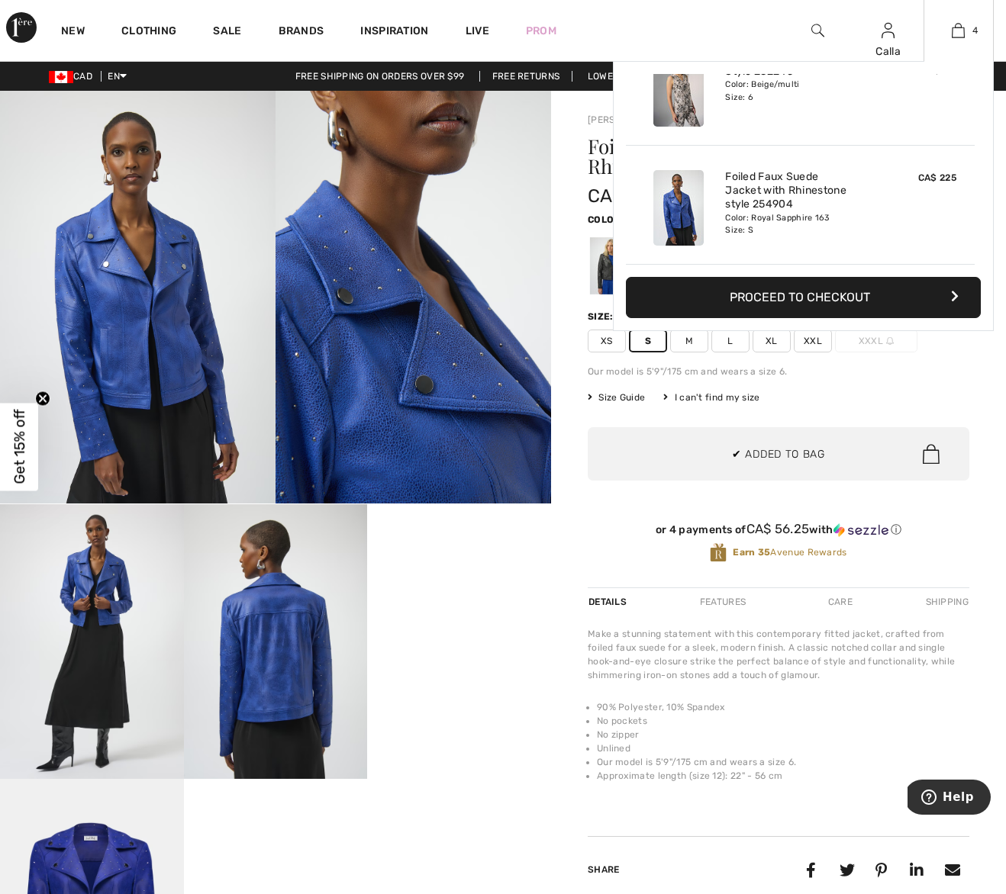
click at [782, 296] on button "Proceed to Checkout" at bounding box center [803, 297] width 355 height 41
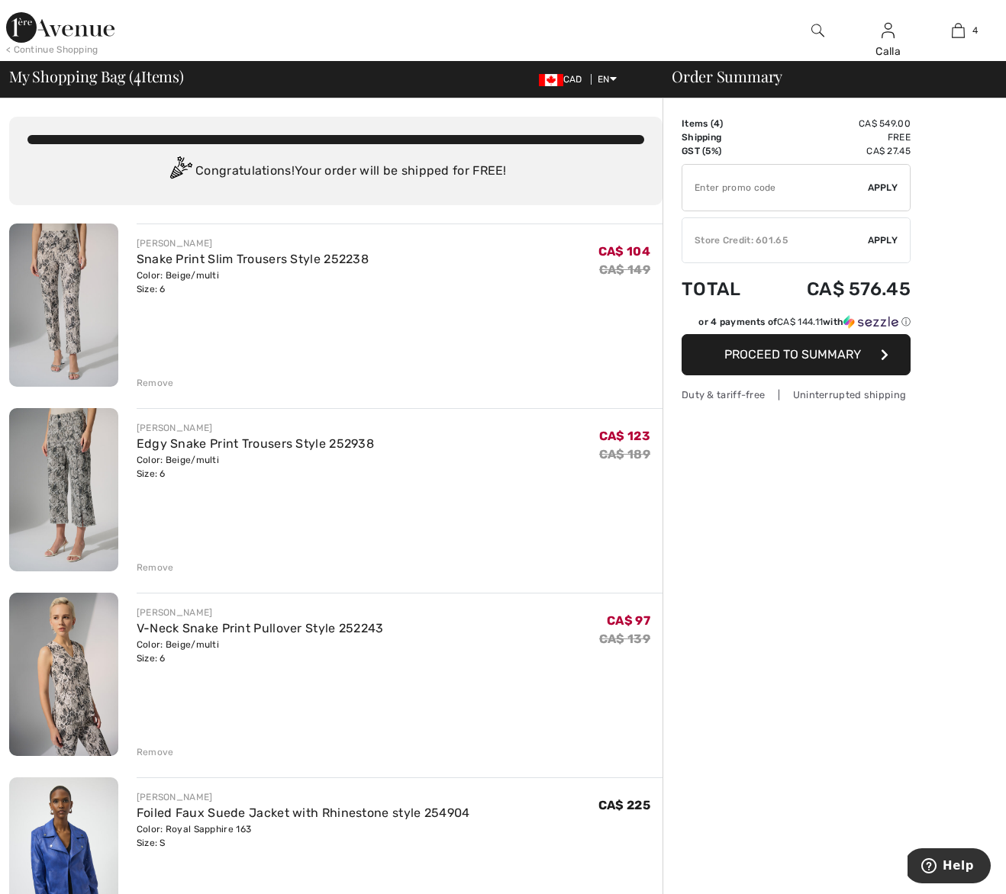
click at [883, 234] on span "Apply" at bounding box center [883, 241] width 31 height 14
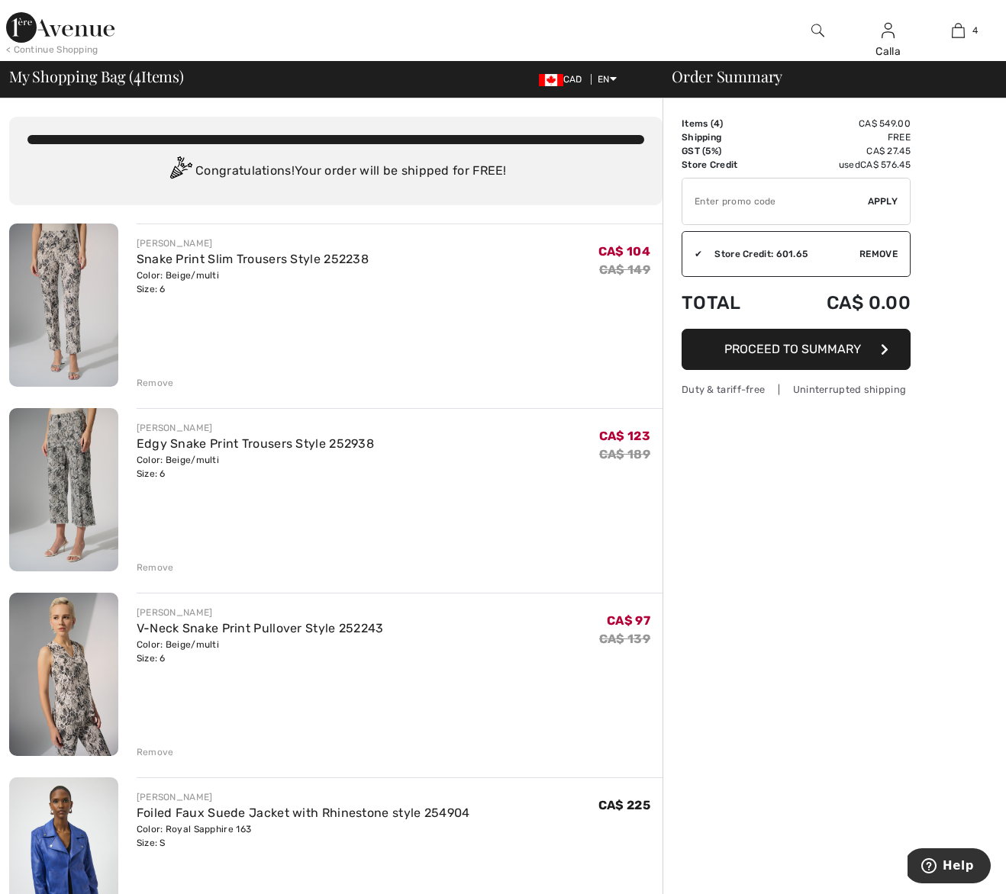
click at [822, 347] on span "Proceed to Summary" at bounding box center [792, 349] width 137 height 15
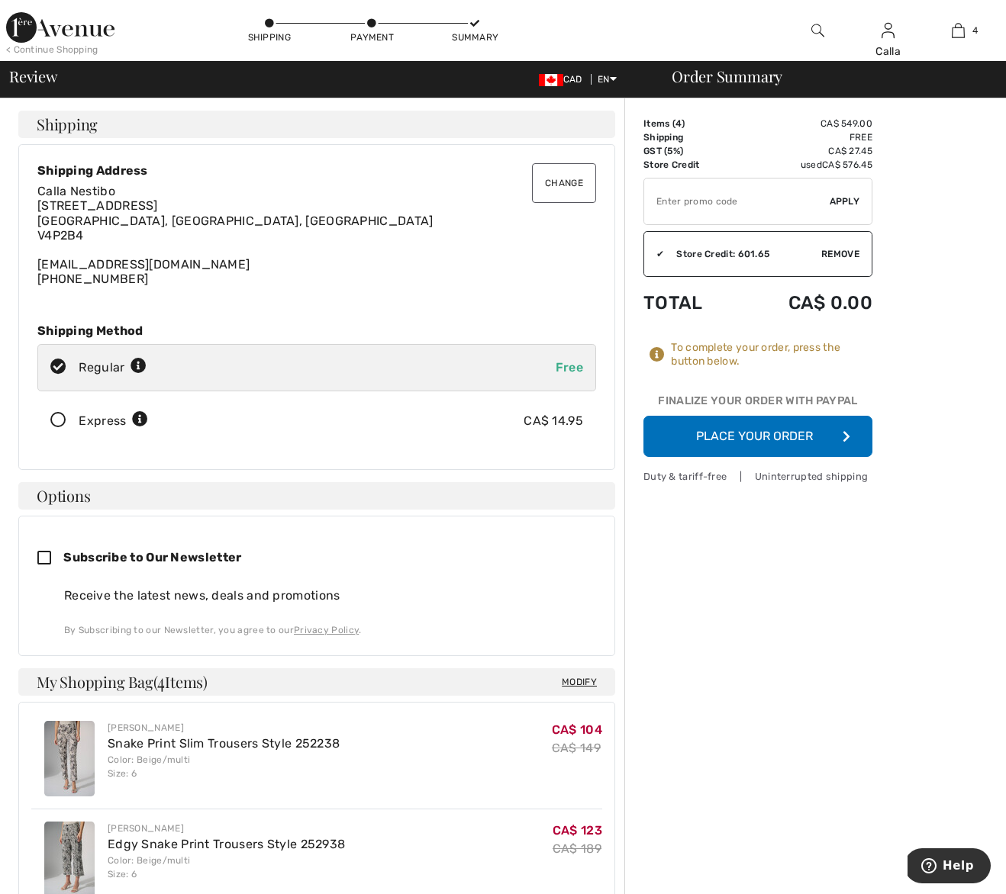
click at [759, 432] on button "Place Your Order" at bounding box center [757, 436] width 229 height 41
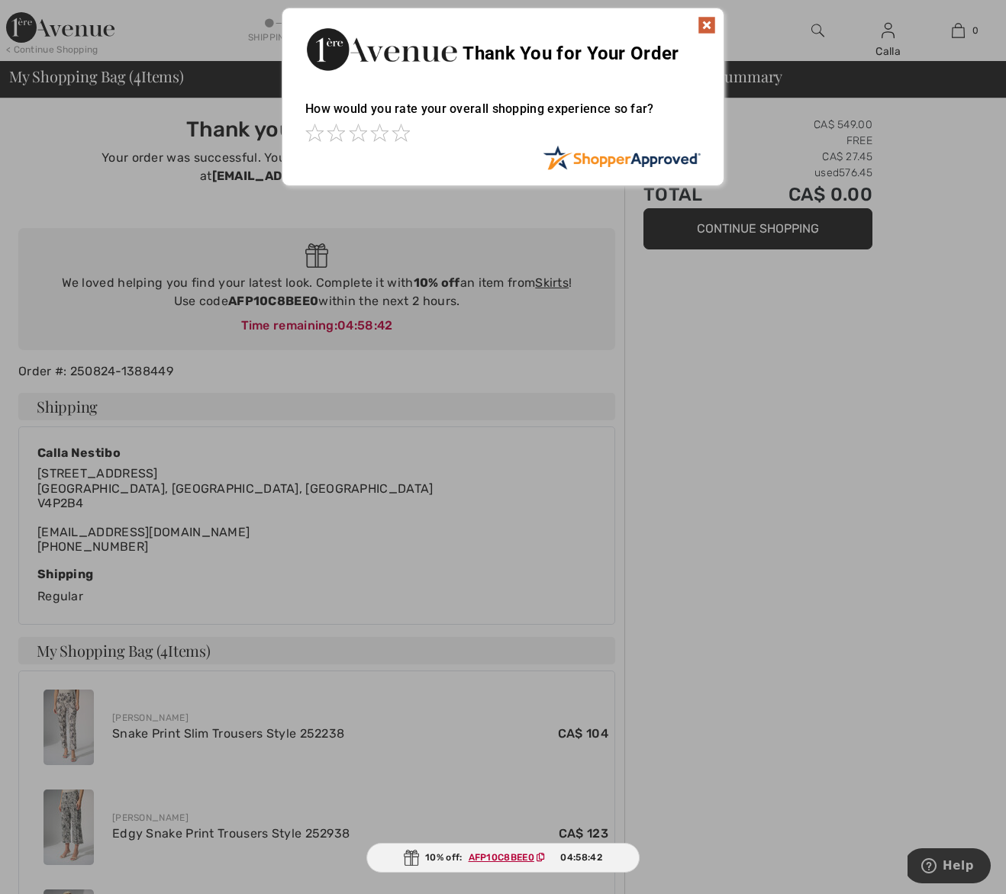
click at [707, 23] on img at bounding box center [707, 25] width 18 height 18
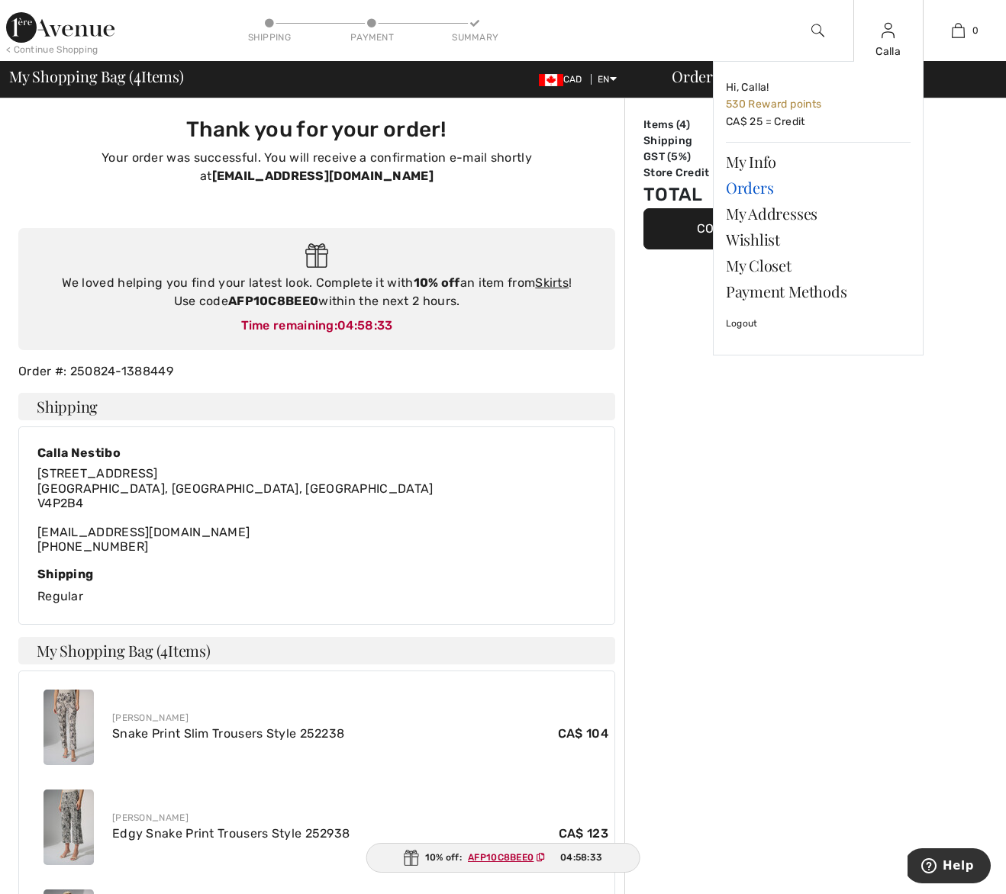
click at [753, 189] on link "Orders" at bounding box center [818, 188] width 185 height 26
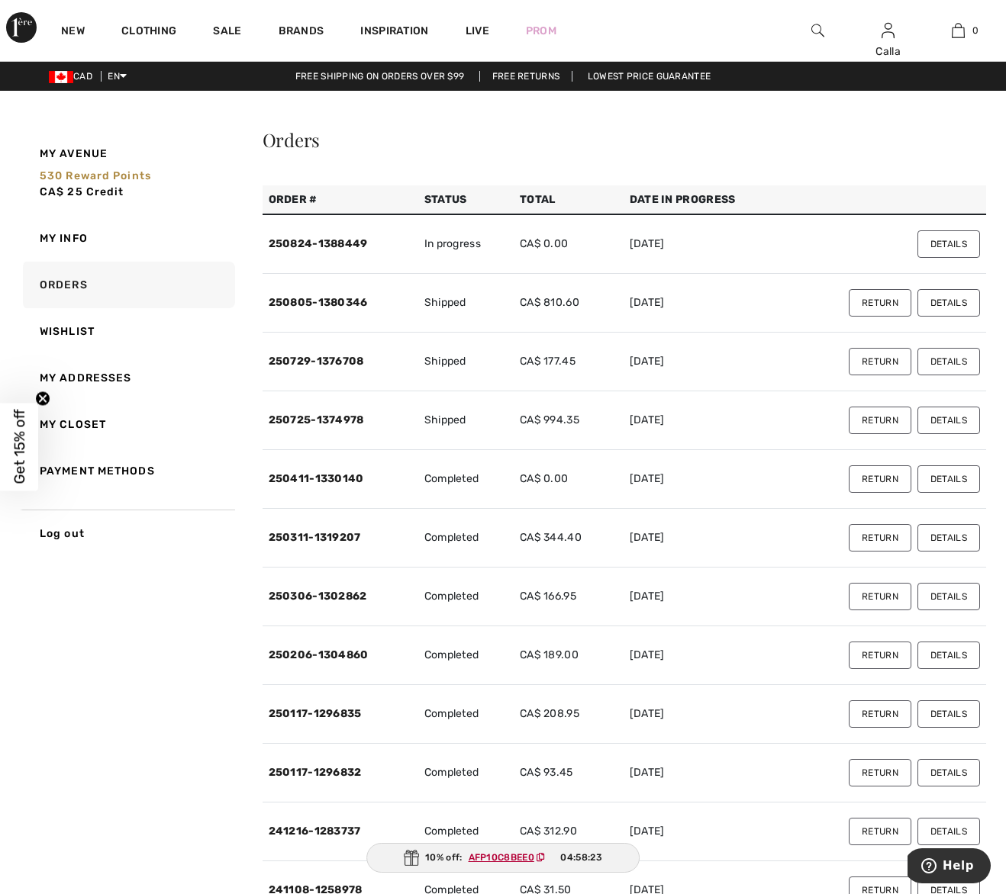
click at [944, 424] on button "Details" at bounding box center [948, 420] width 63 height 27
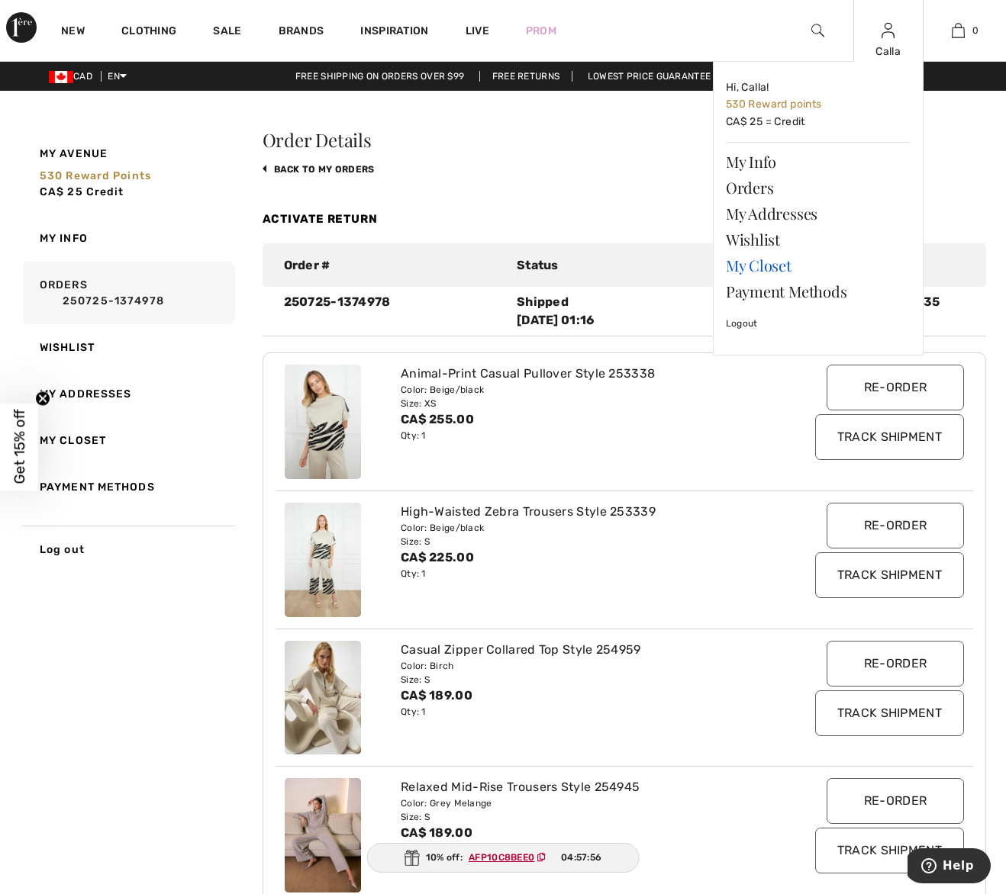
click at [749, 262] on link "My Closet" at bounding box center [818, 266] width 185 height 26
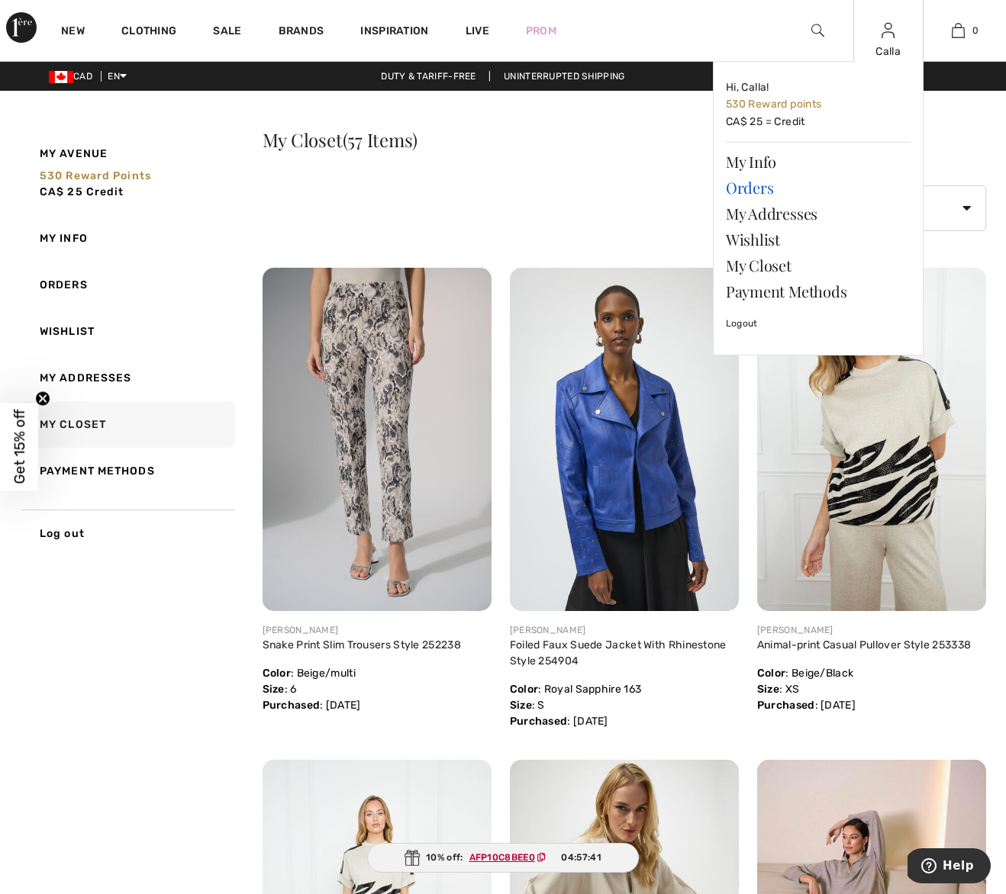
click at [753, 185] on link "Orders" at bounding box center [818, 188] width 185 height 26
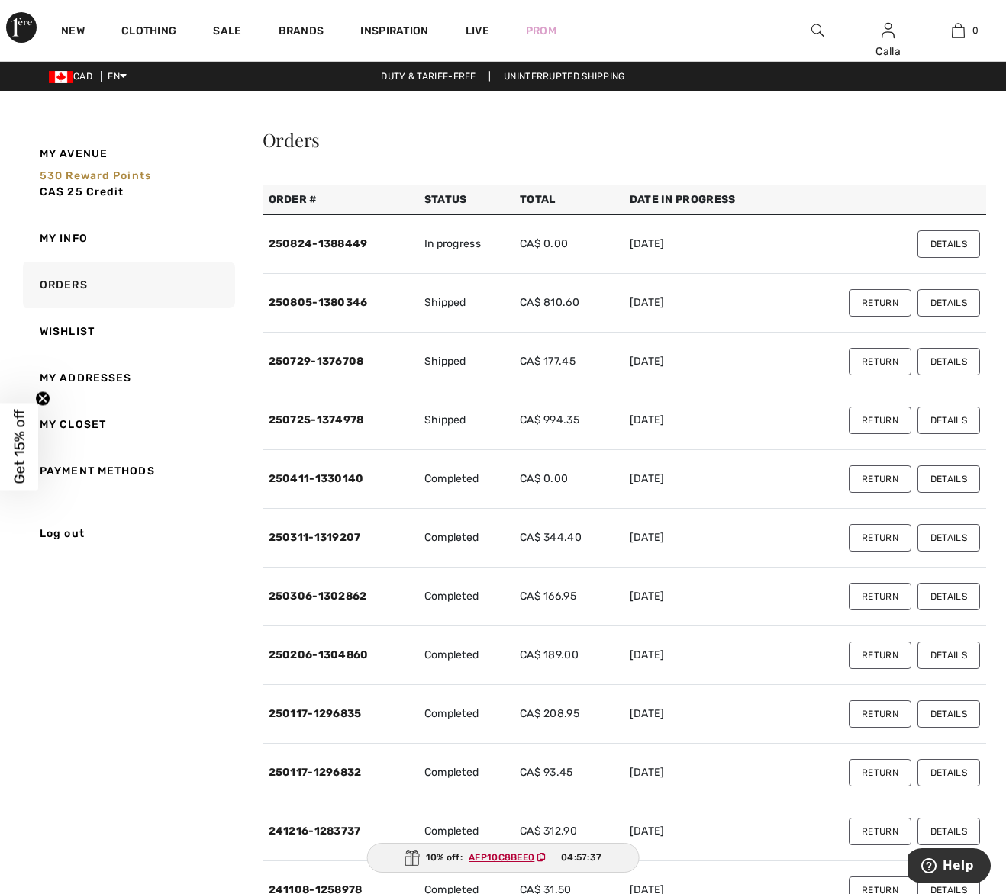
click at [959, 364] on button "Details" at bounding box center [948, 361] width 63 height 27
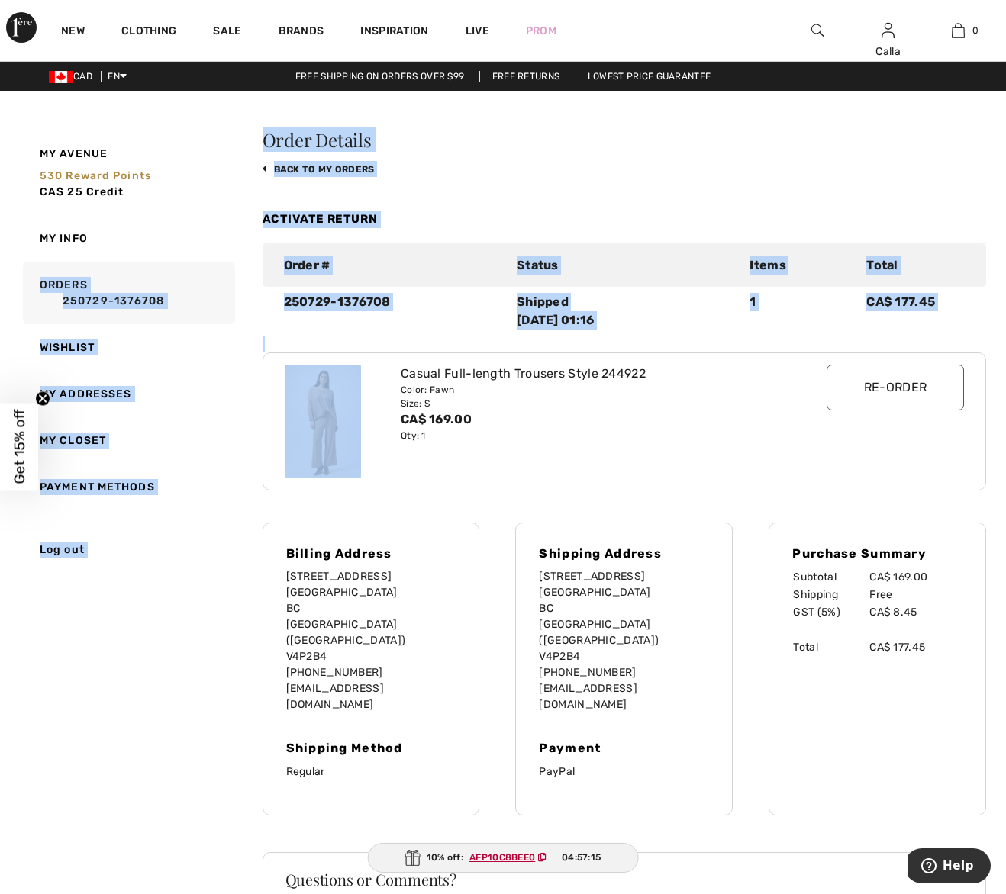
drag, startPoint x: 252, startPoint y: 248, endPoint x: 485, endPoint y: 359, distance: 258.1
click at [485, 360] on div "My Avenue 530 Reward points CA$ 25 Credit My Info Orders 250729-1376708 Wishlis…" at bounding box center [502, 616] width 969 height 978
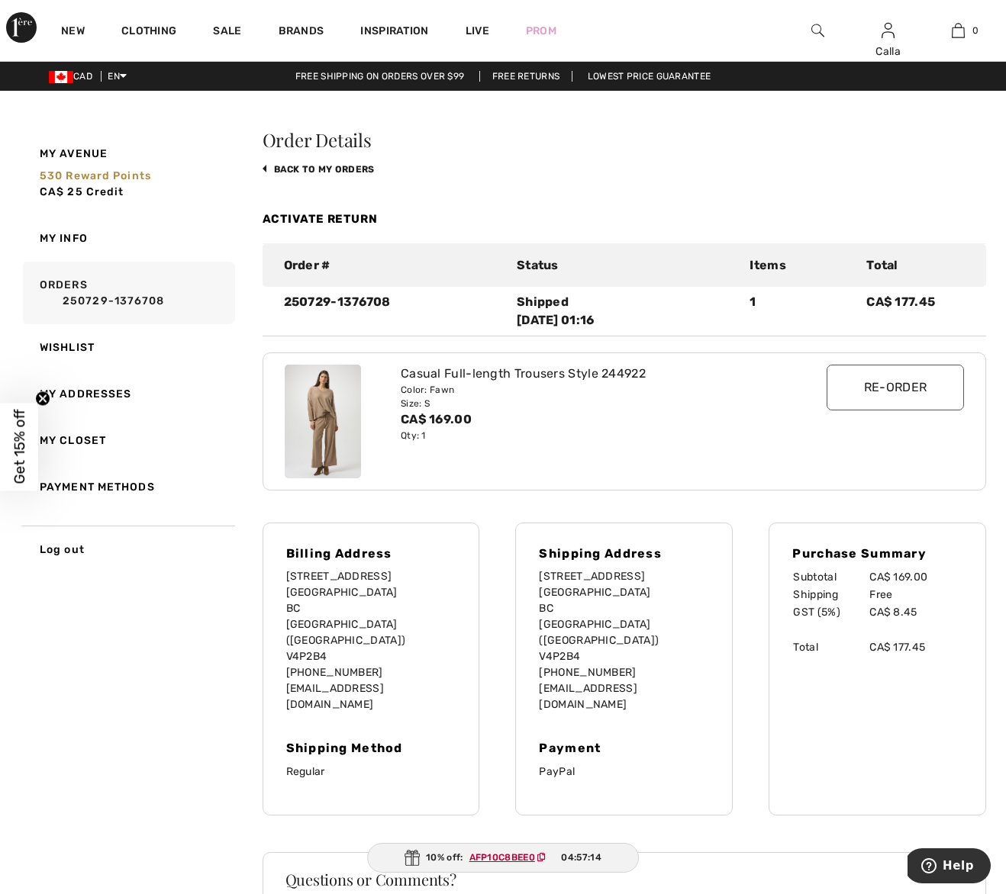
click at [546, 466] on div "Casual Full-length Trousers Style 244922 Color: Fawn Size: S CA$ 169.00 Qty: 1" at bounding box center [595, 422] width 407 height 114
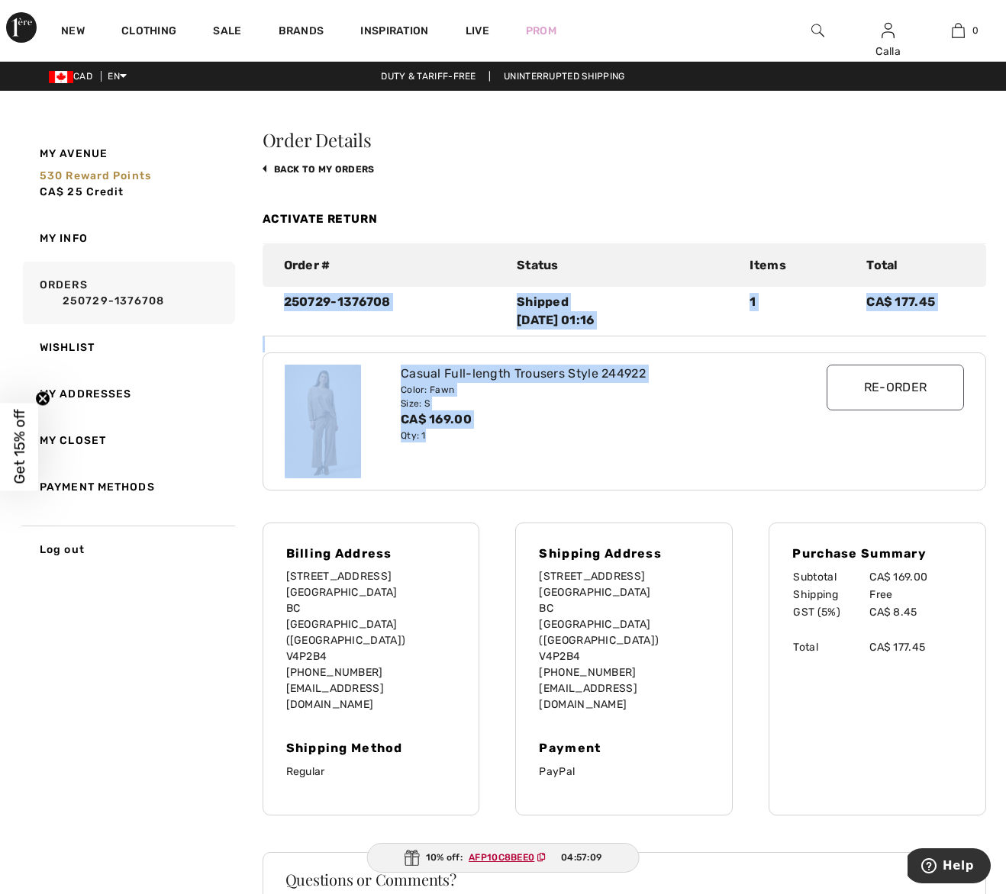
drag, startPoint x: 512, startPoint y: 459, endPoint x: 276, endPoint y: 295, distance: 288.4
click at [276, 295] on div "Activate Return Order # Status Items Total 250729-1376708 Shipped [DATE] 01:16 …" at bounding box center [625, 505] width 724 height 620
copy div "250729-1376708 Shipped [DATE] 01:16 1 CA$ 177.45 Casual Full-length Trousers St…"
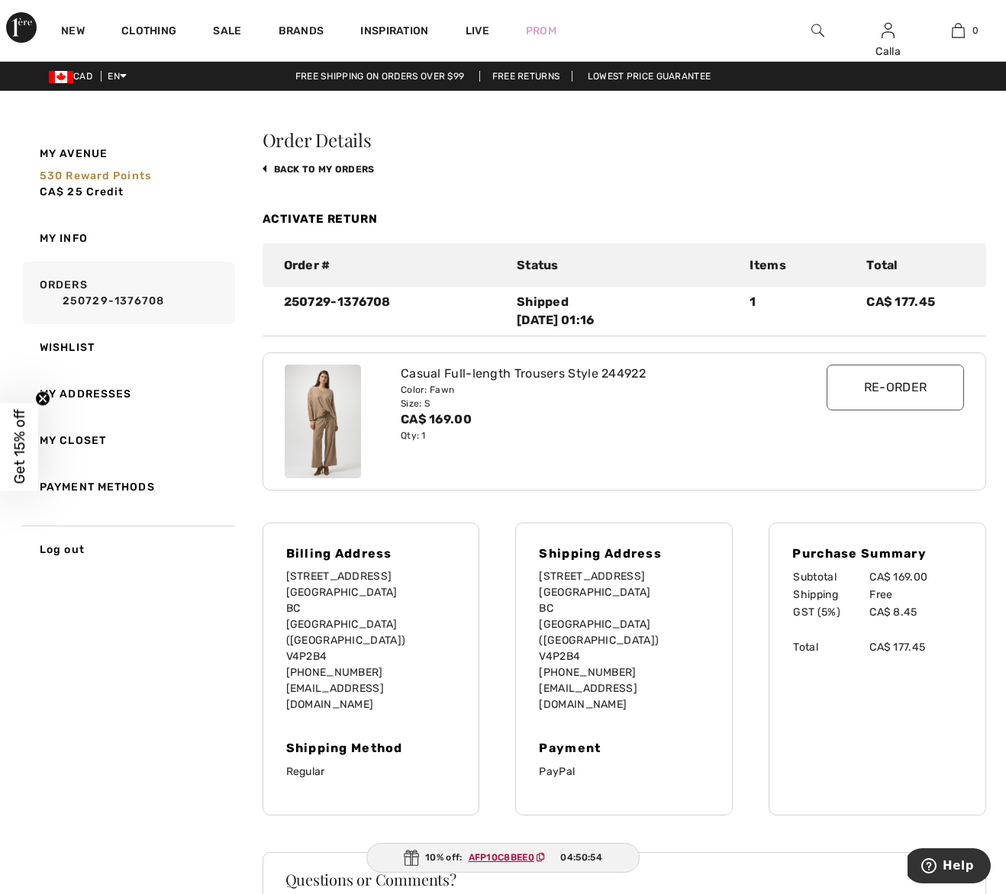
click at [528, 430] on div "Qty: 1" at bounding box center [595, 436] width 388 height 14
click at [819, 29] on img at bounding box center [817, 30] width 13 height 18
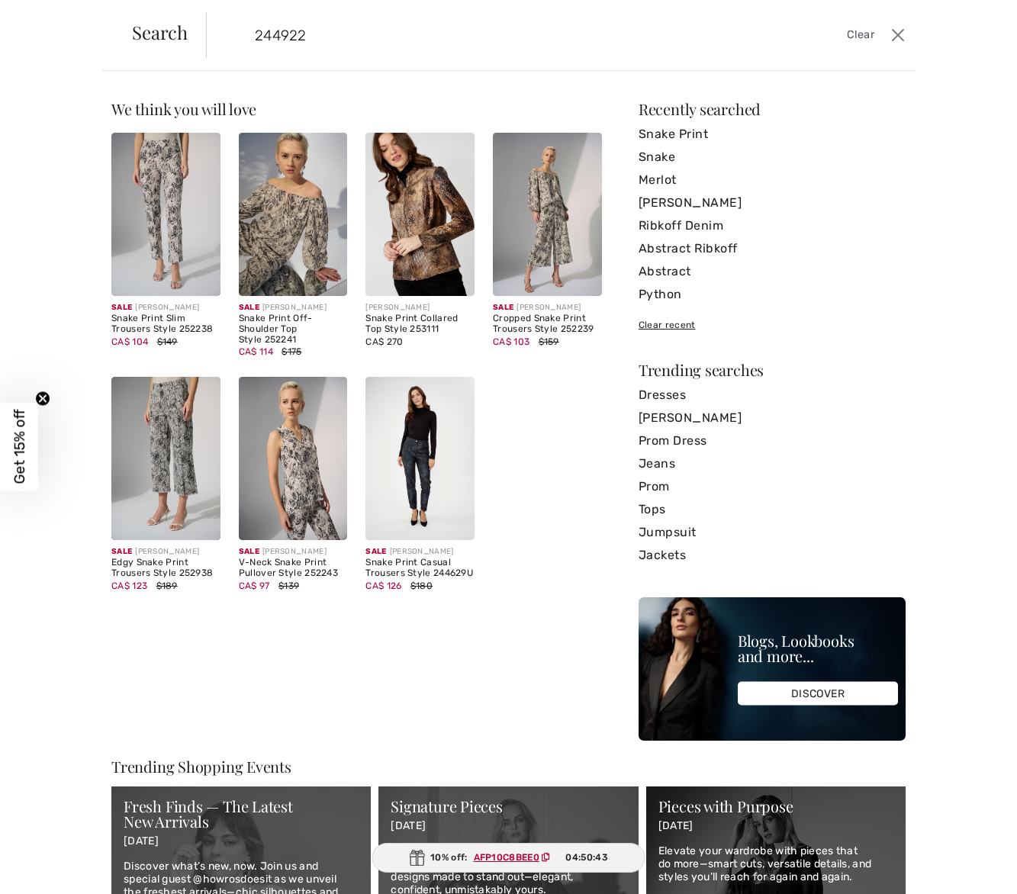
type input "244922"
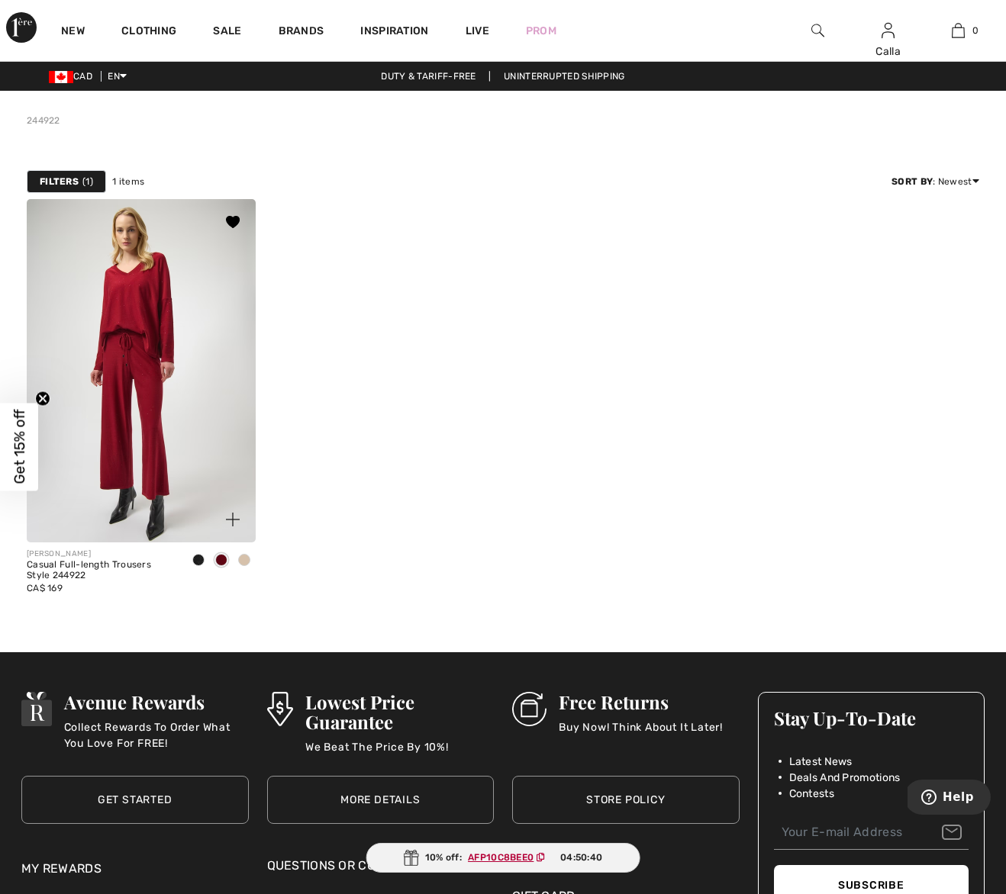
click at [170, 362] on img at bounding box center [141, 370] width 229 height 343
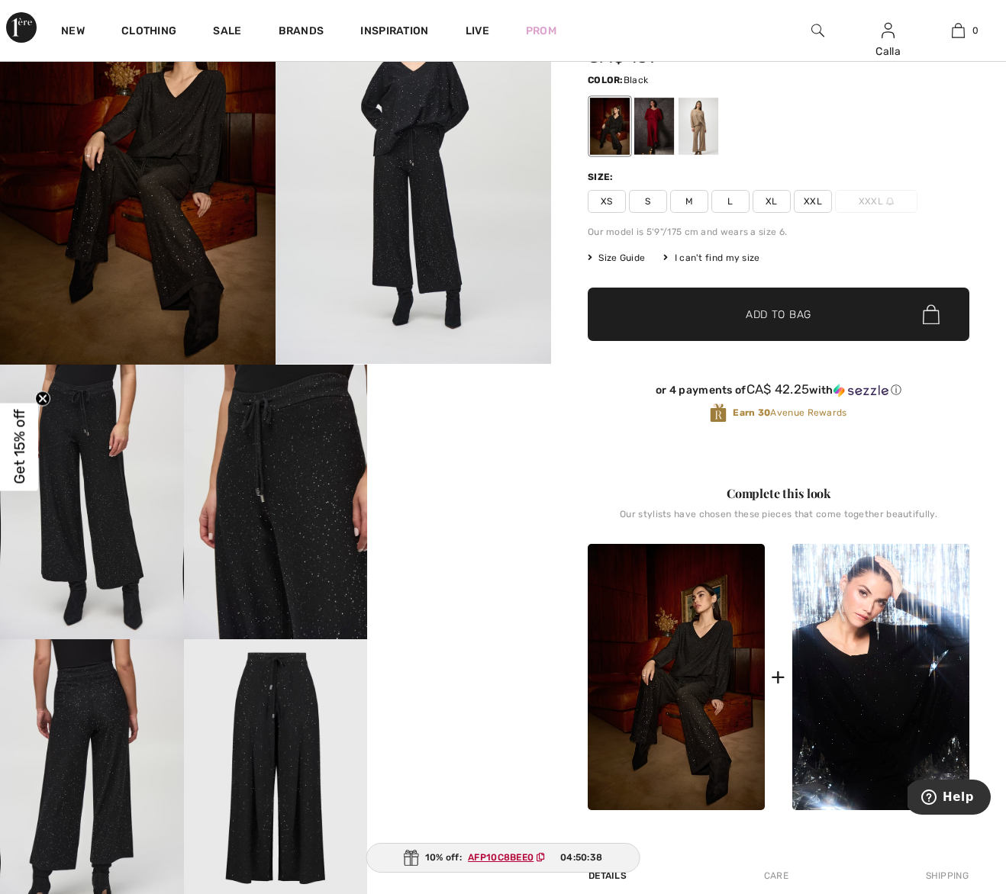
scroll to position [566, 0]
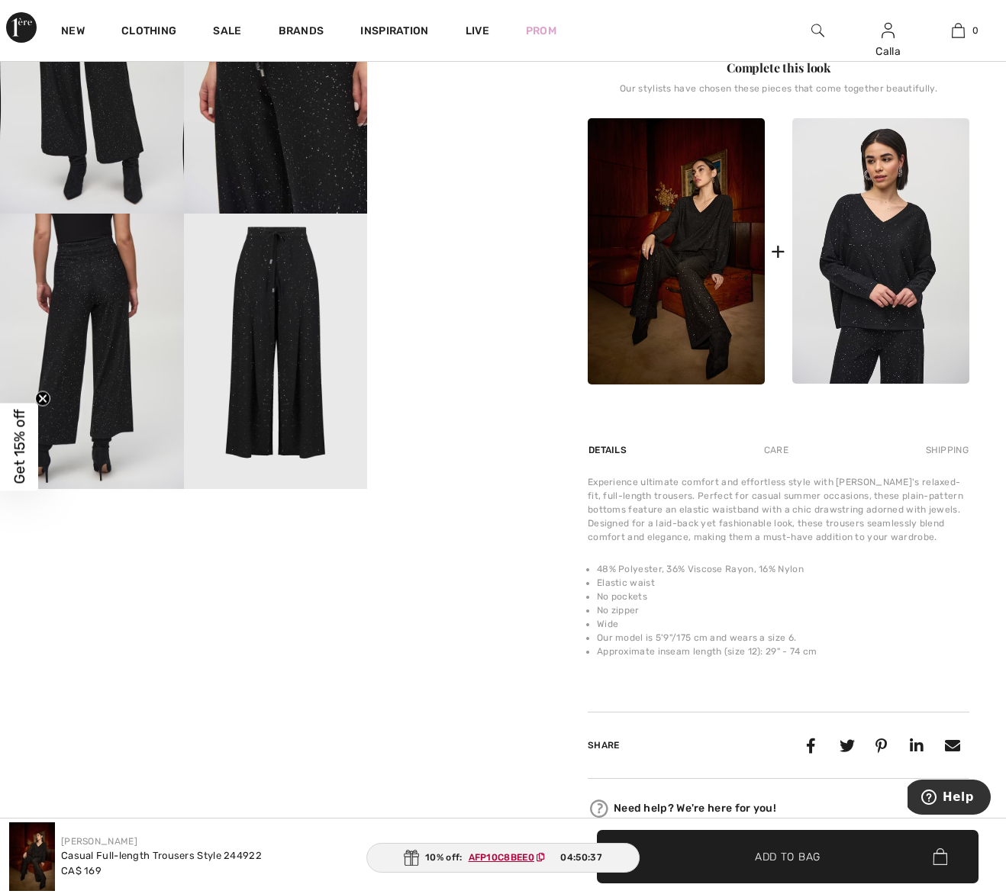
click at [862, 304] on img at bounding box center [880, 251] width 177 height 266
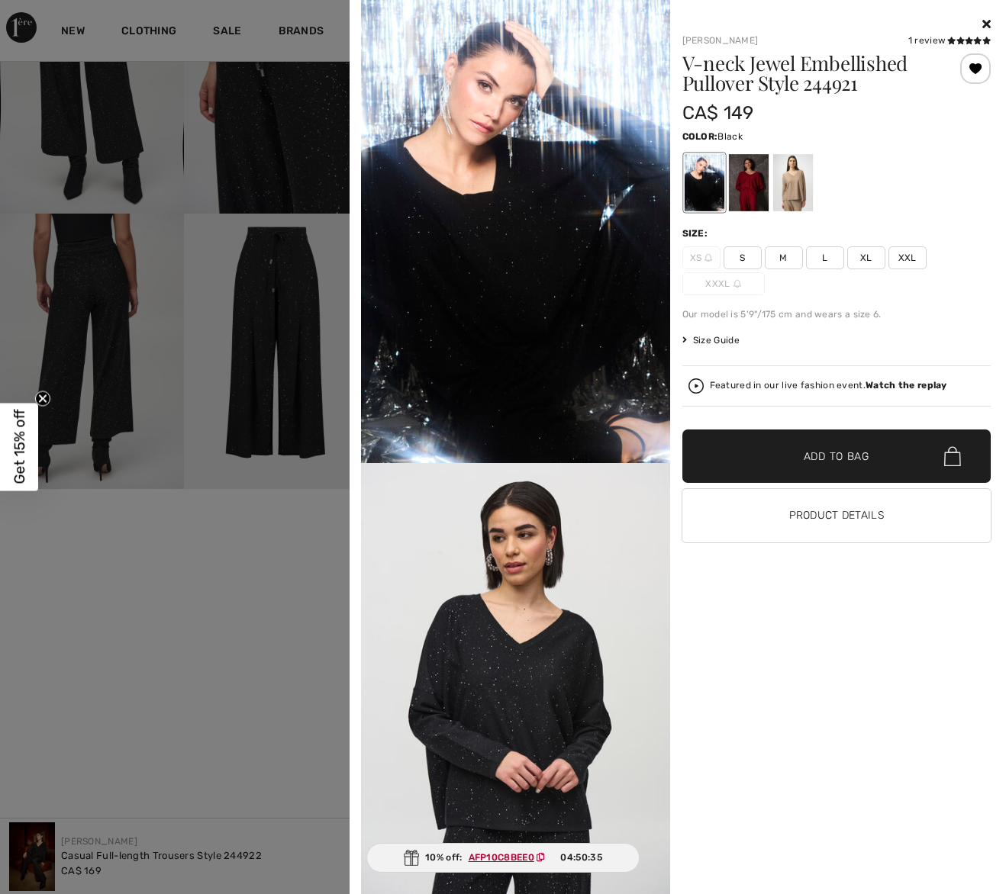
click at [792, 182] on div at bounding box center [792, 182] width 40 height 57
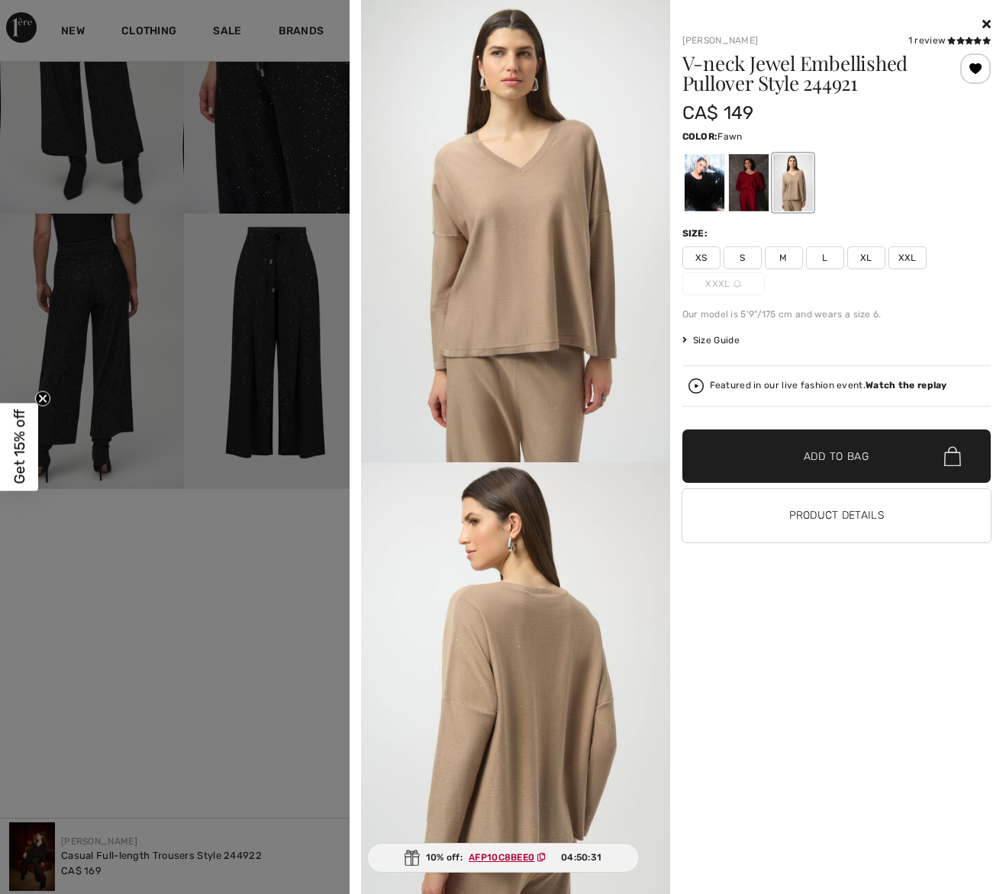
click at [699, 252] on span "XS" at bounding box center [701, 258] width 38 height 23
click at [802, 458] on span "✔ Added to Bag" at bounding box center [813, 457] width 93 height 16
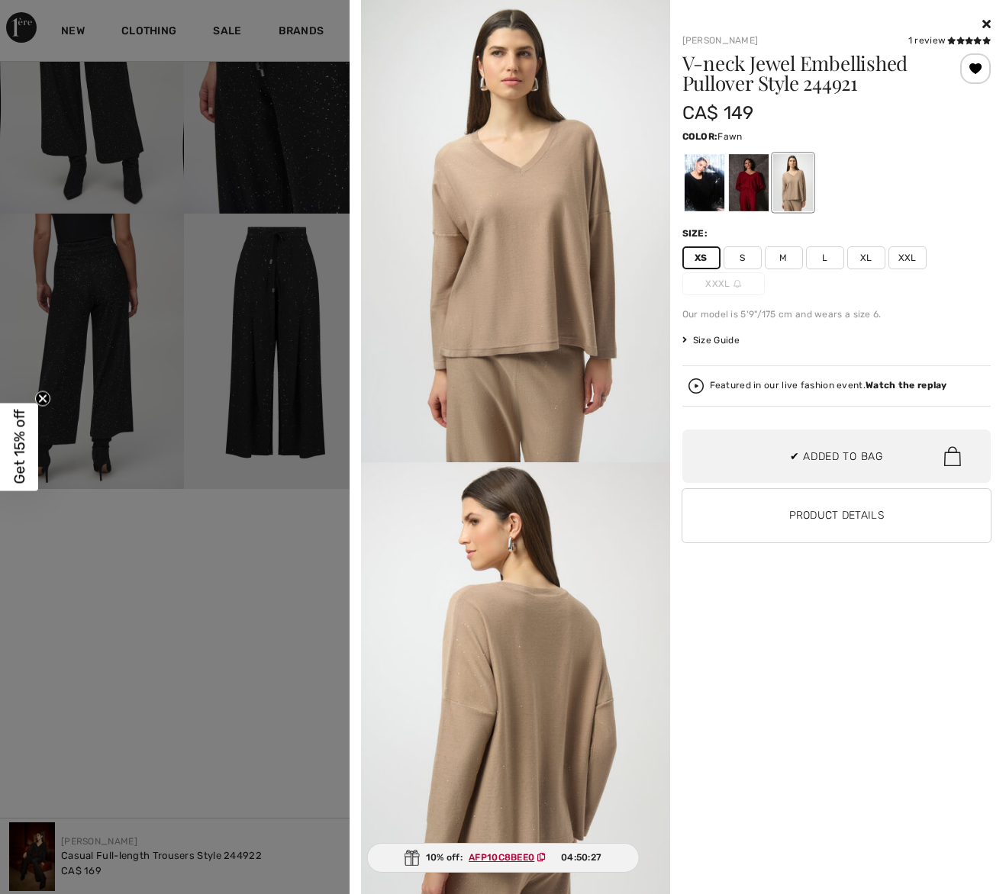
scroll to position [0, 0]
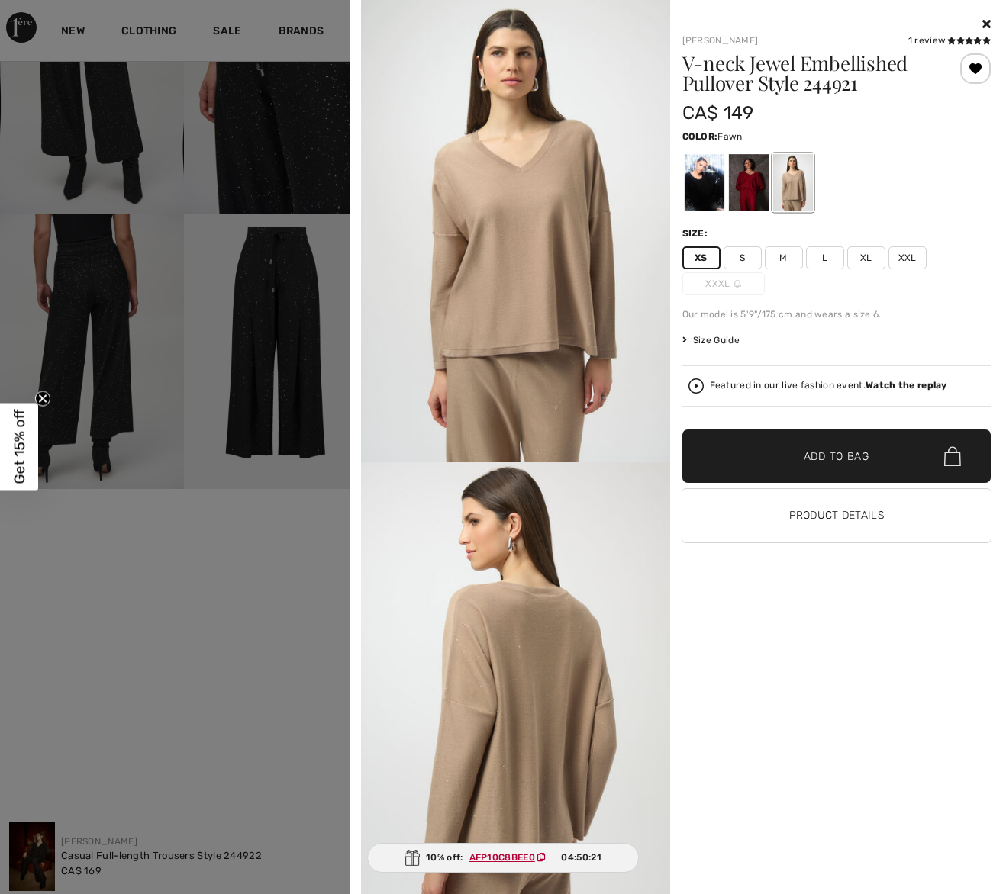
click at [746, 173] on div at bounding box center [748, 182] width 40 height 57
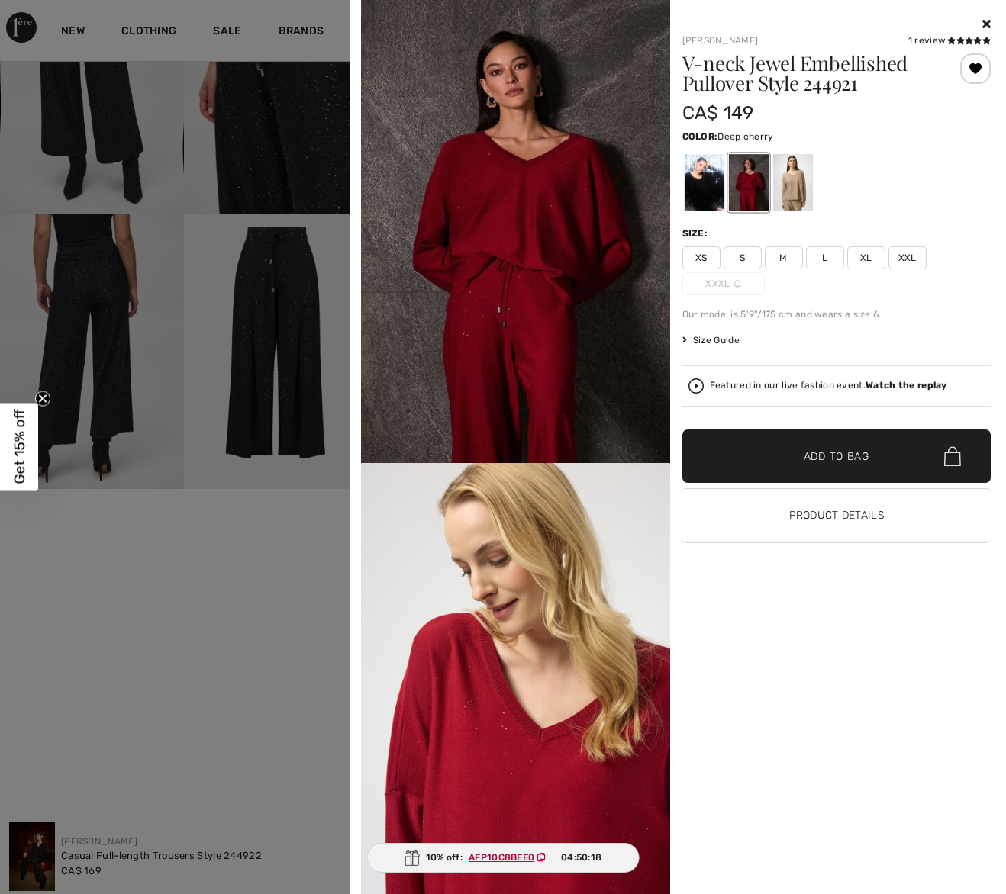
click at [706, 177] on div at bounding box center [704, 182] width 40 height 57
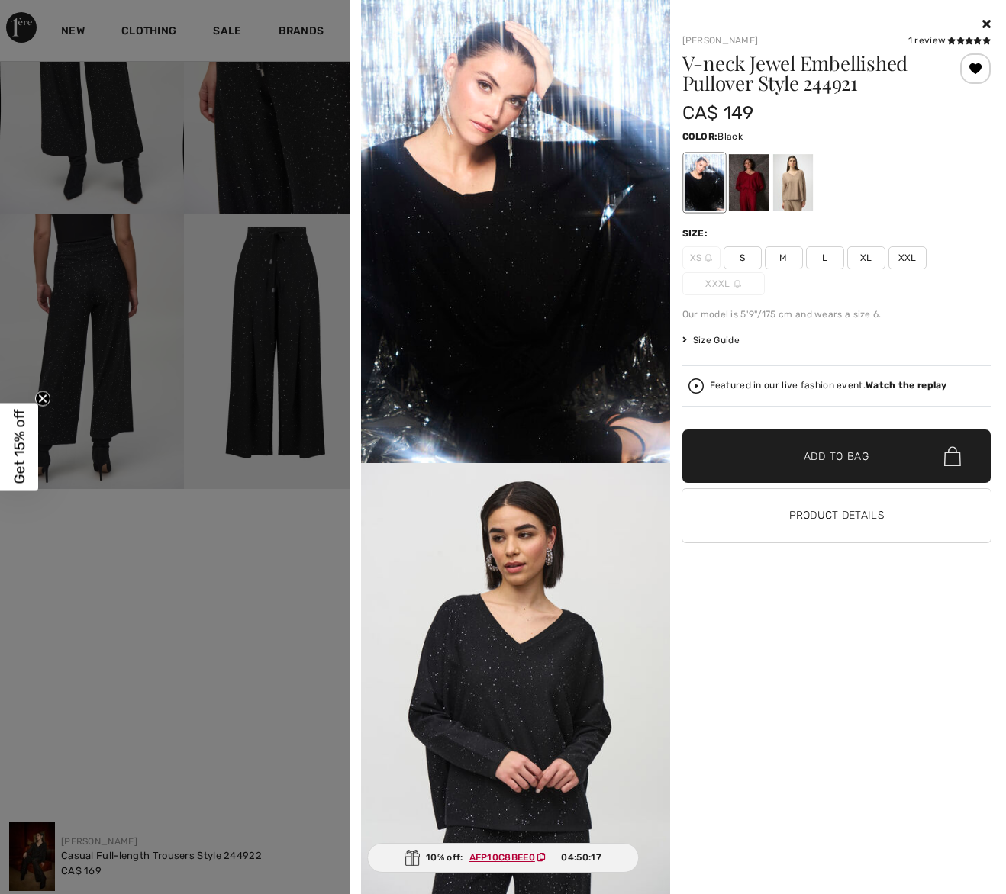
click at [786, 176] on div at bounding box center [792, 182] width 40 height 57
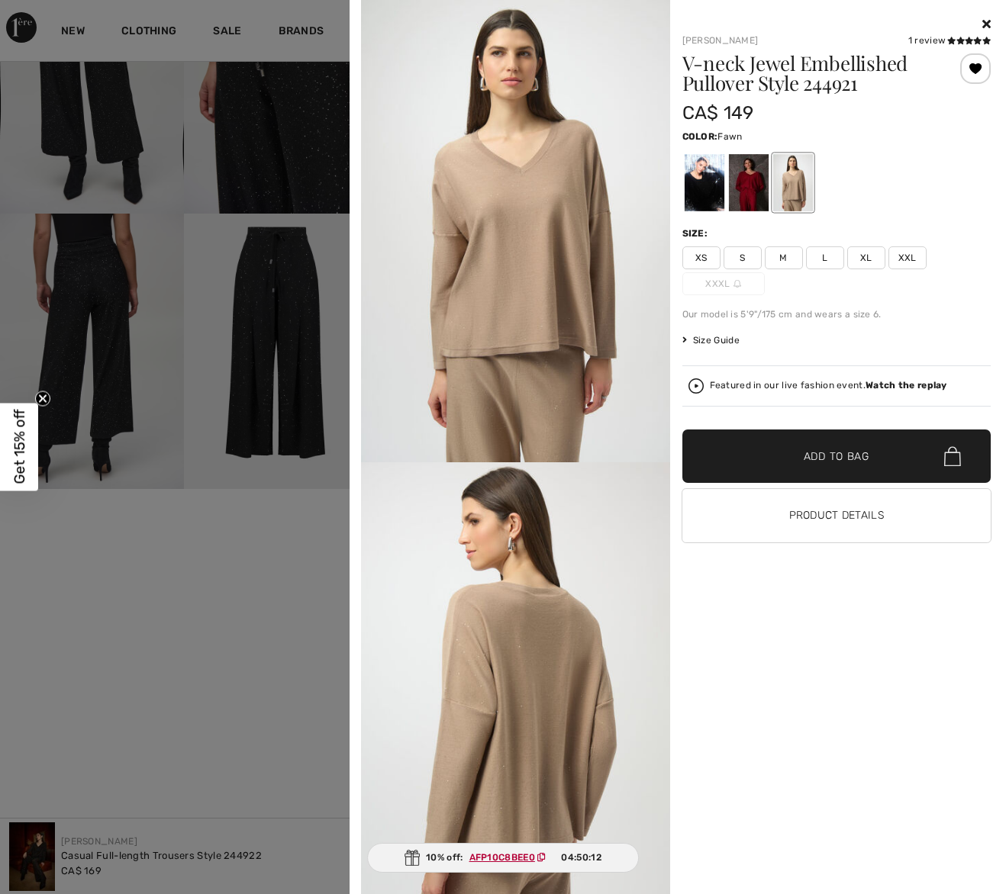
click at [985, 19] on icon at bounding box center [986, 24] width 8 height 12
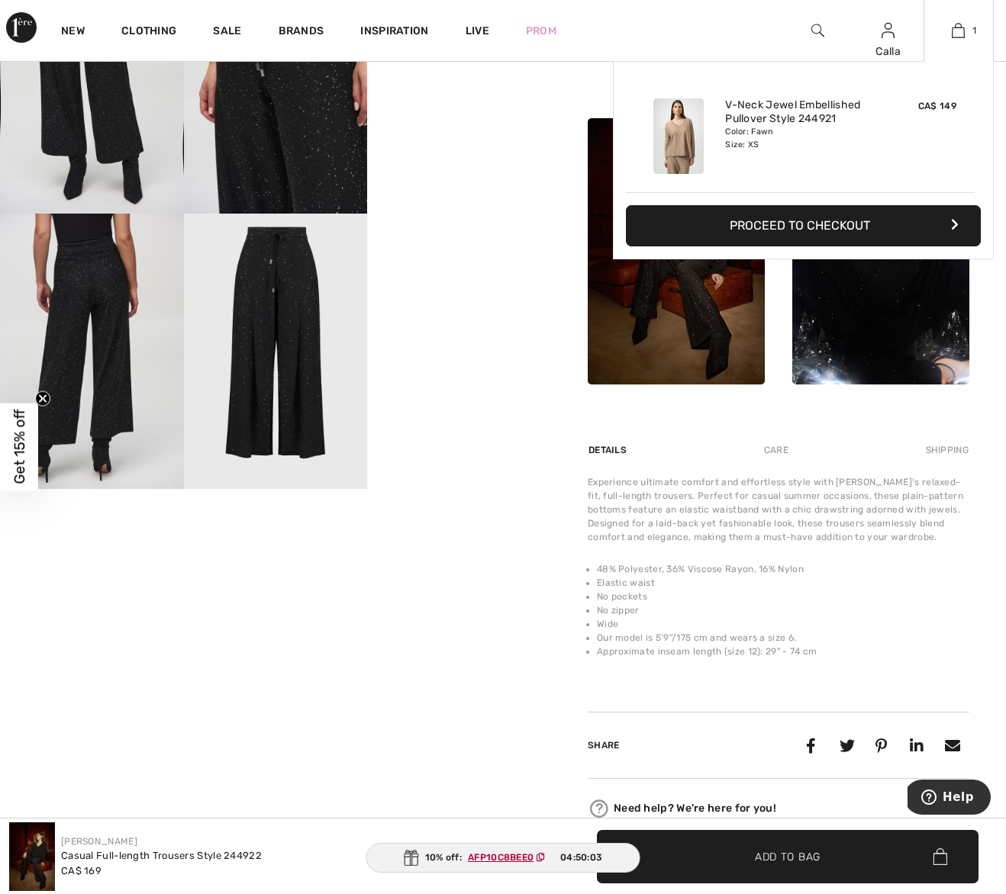
click at [783, 227] on button "Proceed to Checkout" at bounding box center [803, 225] width 355 height 41
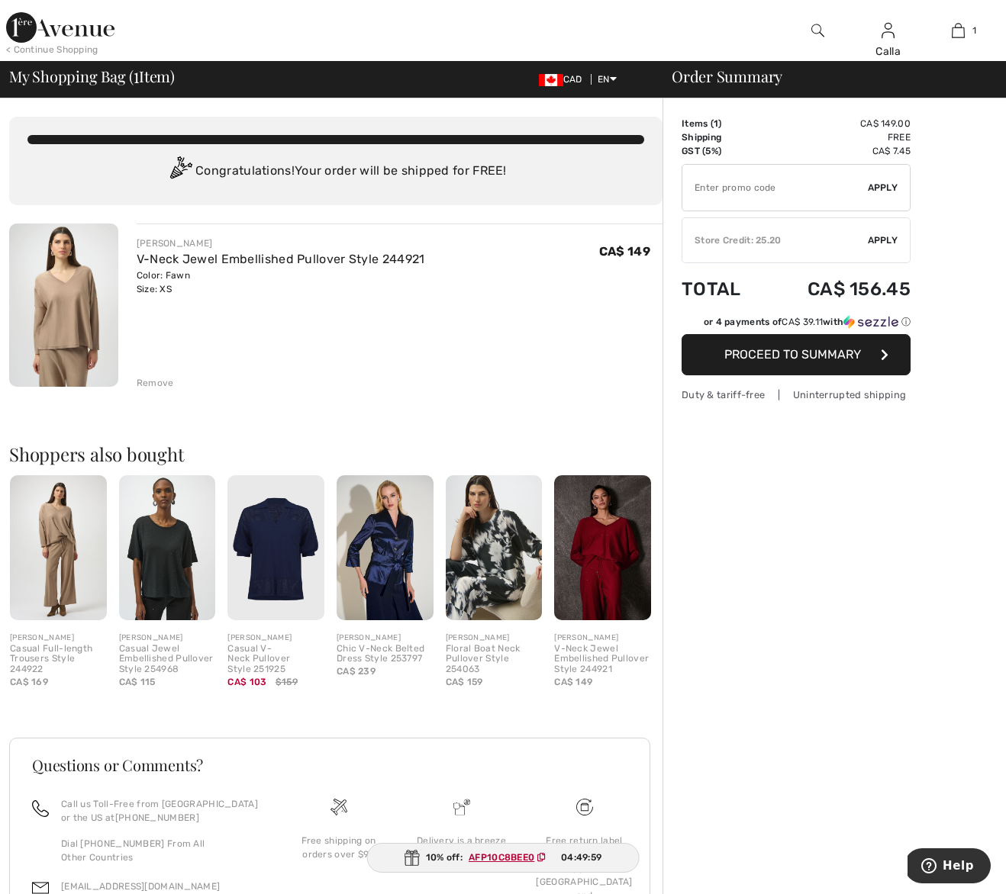
click at [775, 238] on div "Store Credit: 25.20" at bounding box center [774, 241] width 185 height 14
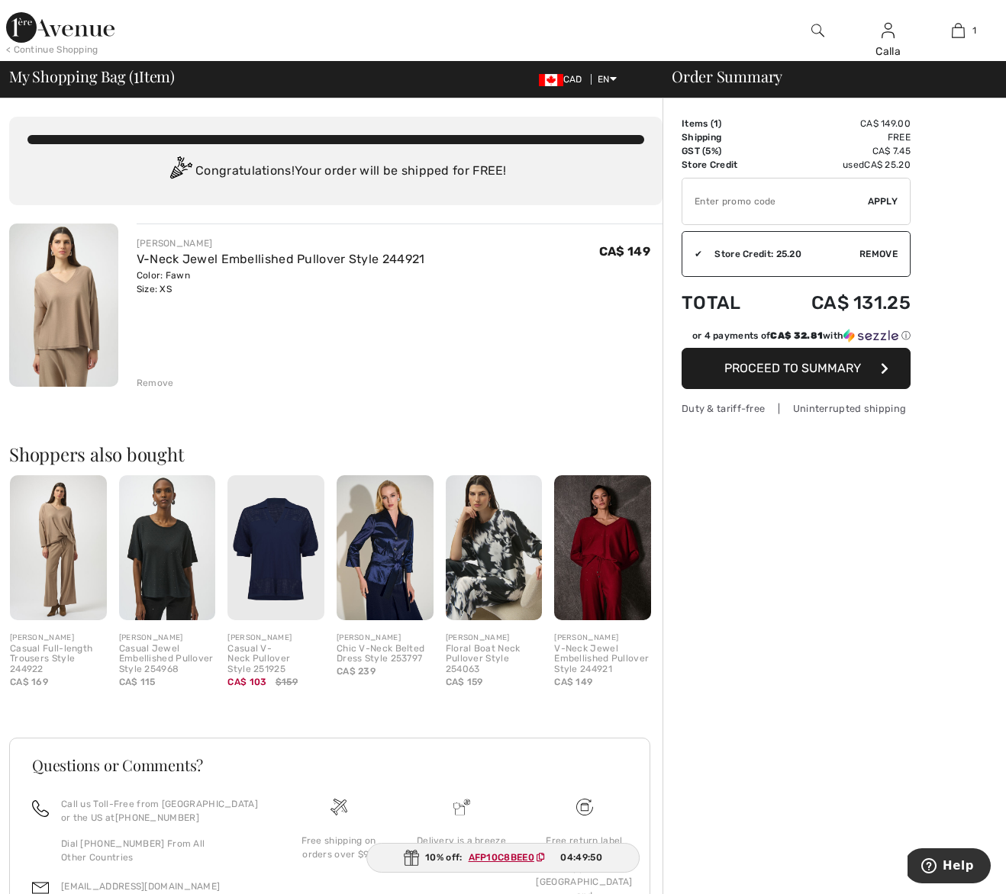
click at [777, 367] on span "Proceed to Summary" at bounding box center [792, 368] width 137 height 15
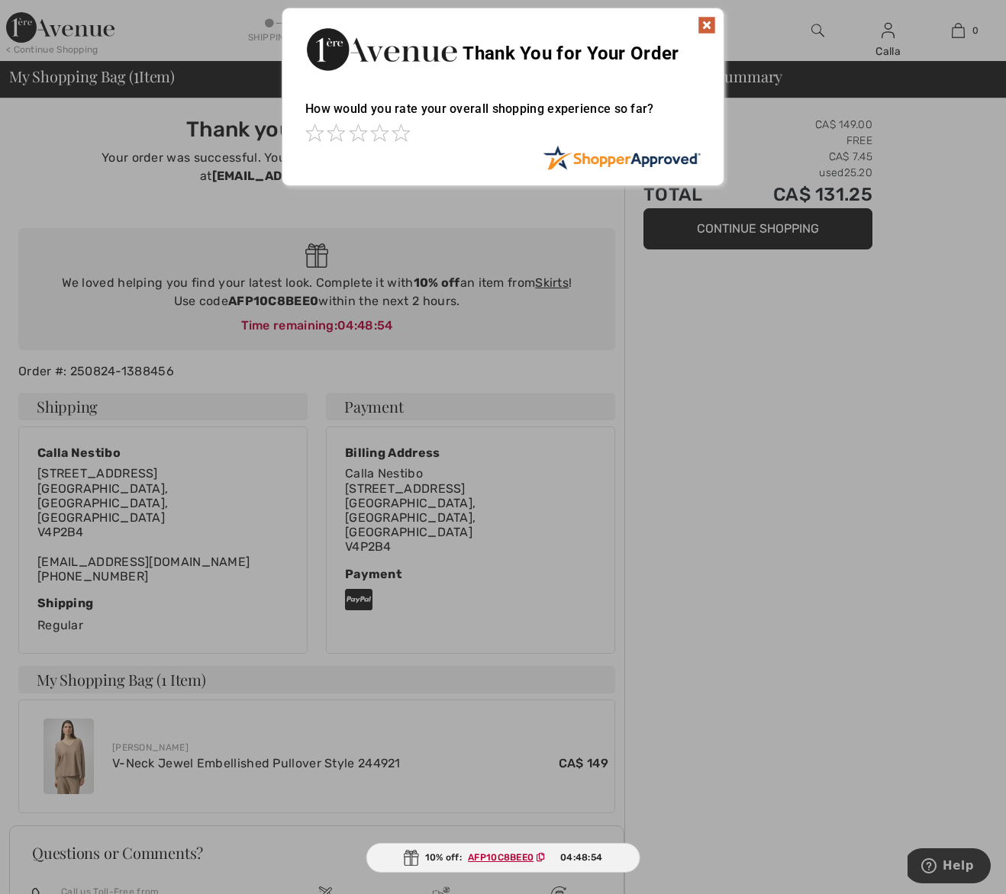
click at [708, 24] on img at bounding box center [707, 25] width 18 height 18
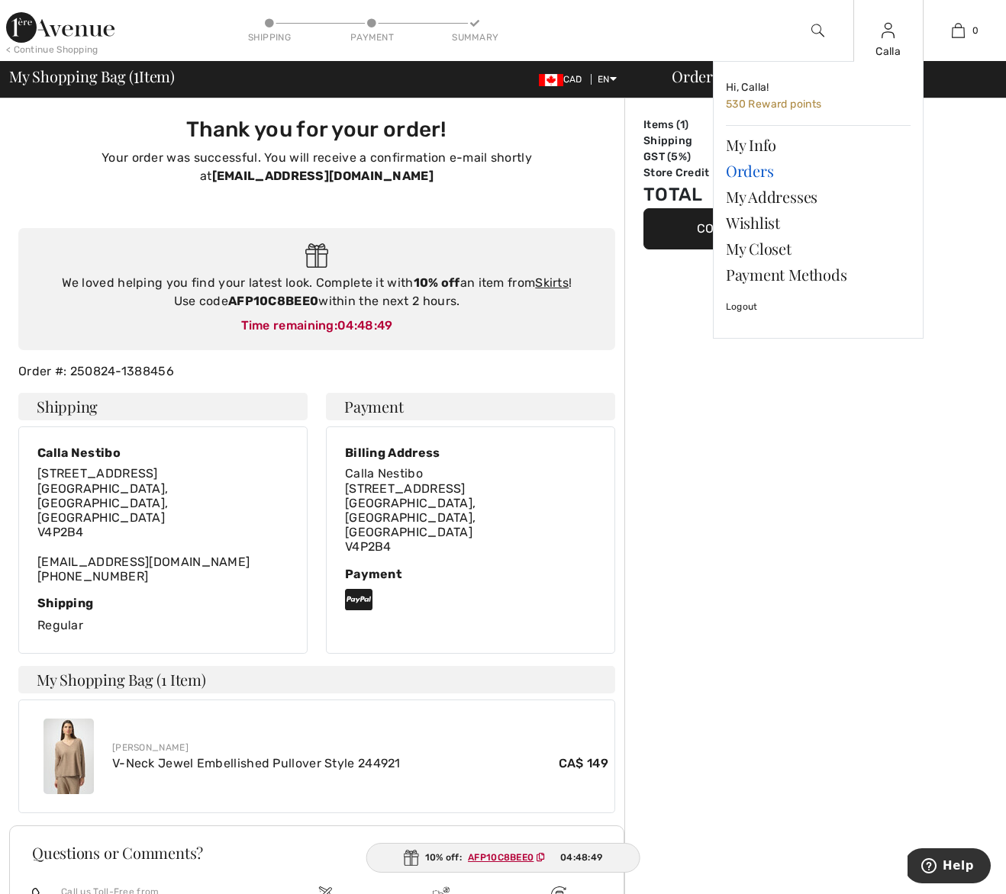
click at [750, 174] on link "Orders" at bounding box center [818, 171] width 185 height 26
